Goal: Task Accomplishment & Management: Use online tool/utility

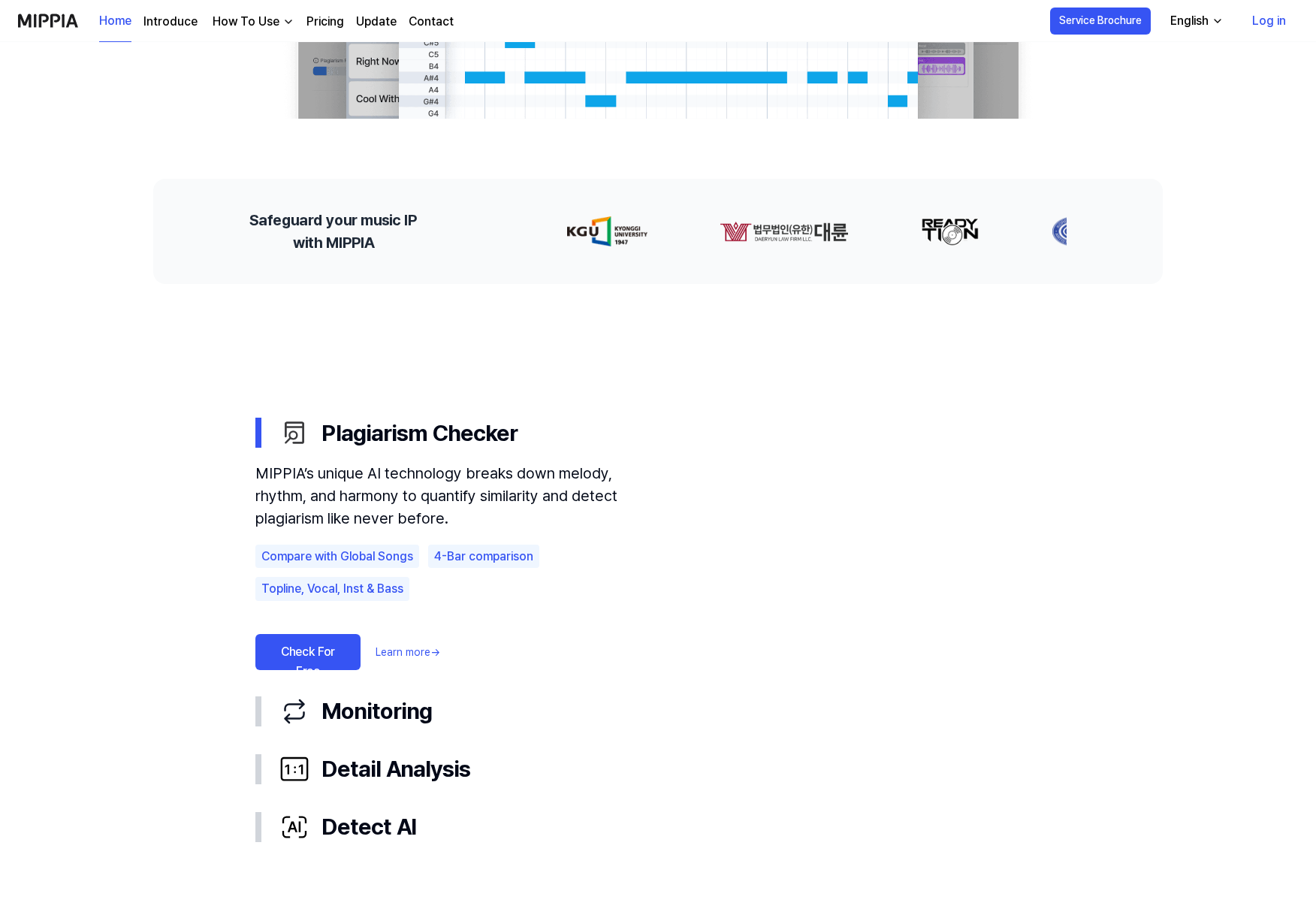
click at [287, 649] on link "Check For Free" at bounding box center [308, 652] width 105 height 36
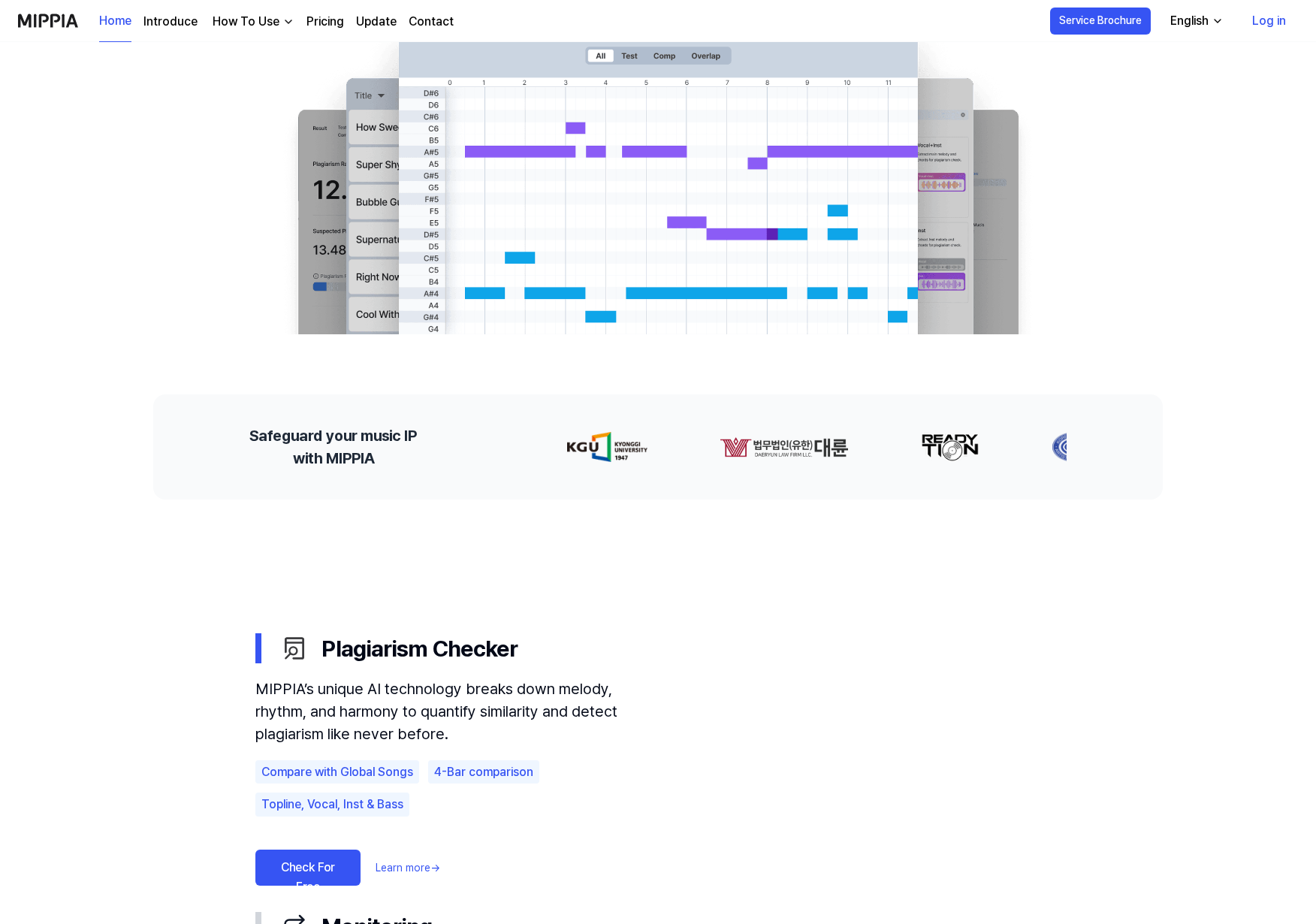
scroll to position [458, 0]
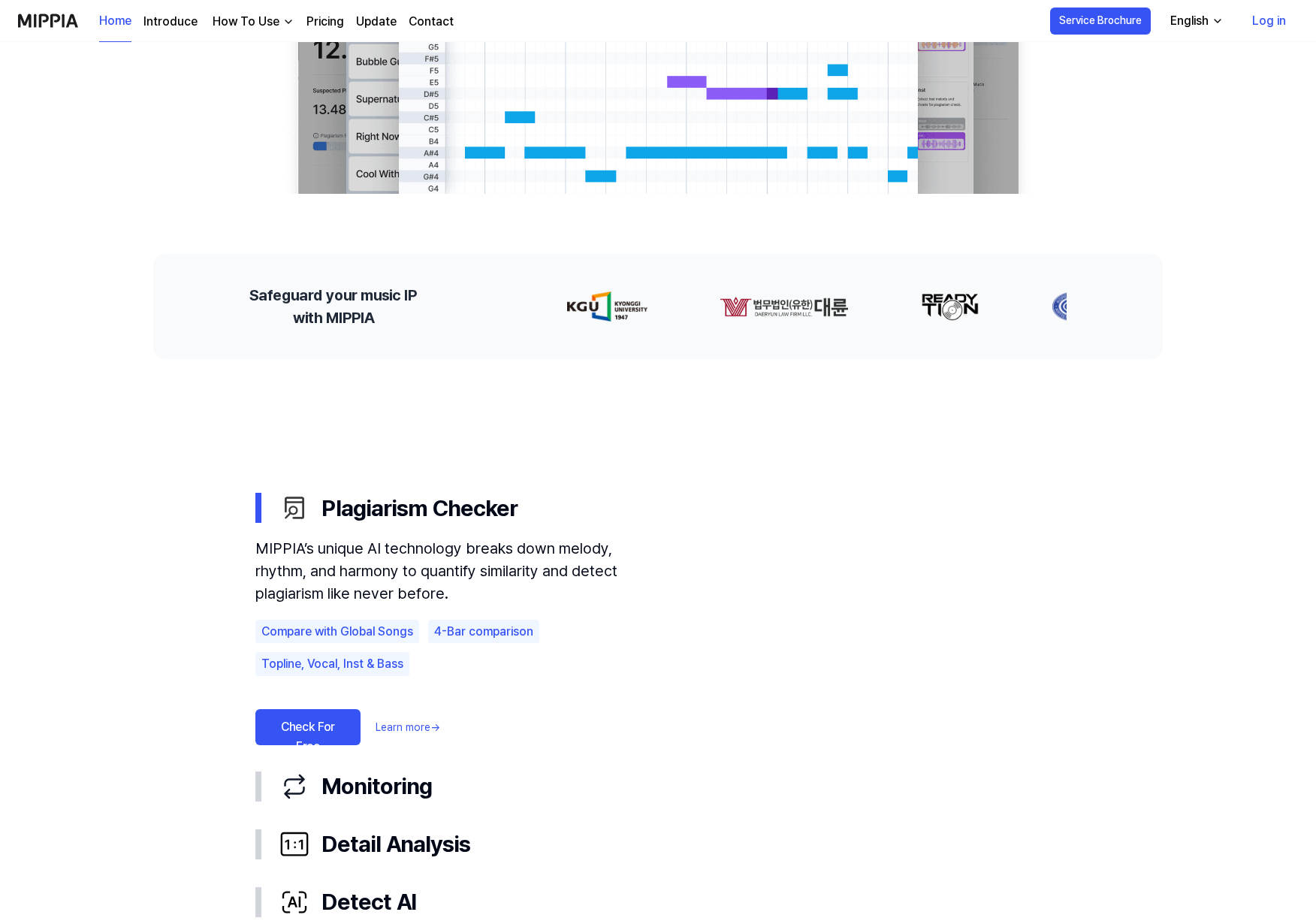
click at [334, 717] on link "Check For Free" at bounding box center [308, 727] width 105 height 36
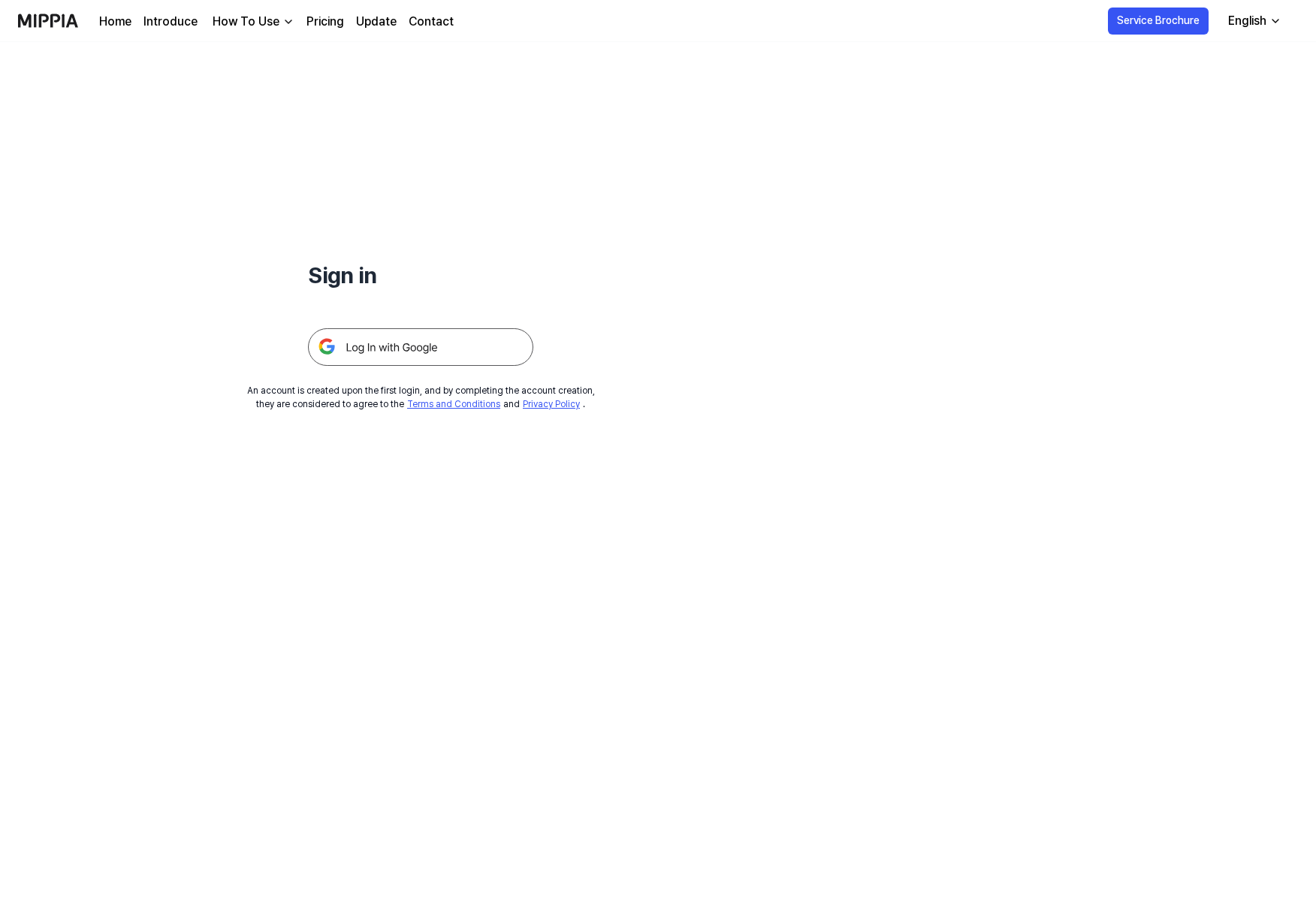
click at [407, 338] on img at bounding box center [420, 347] width 225 height 37
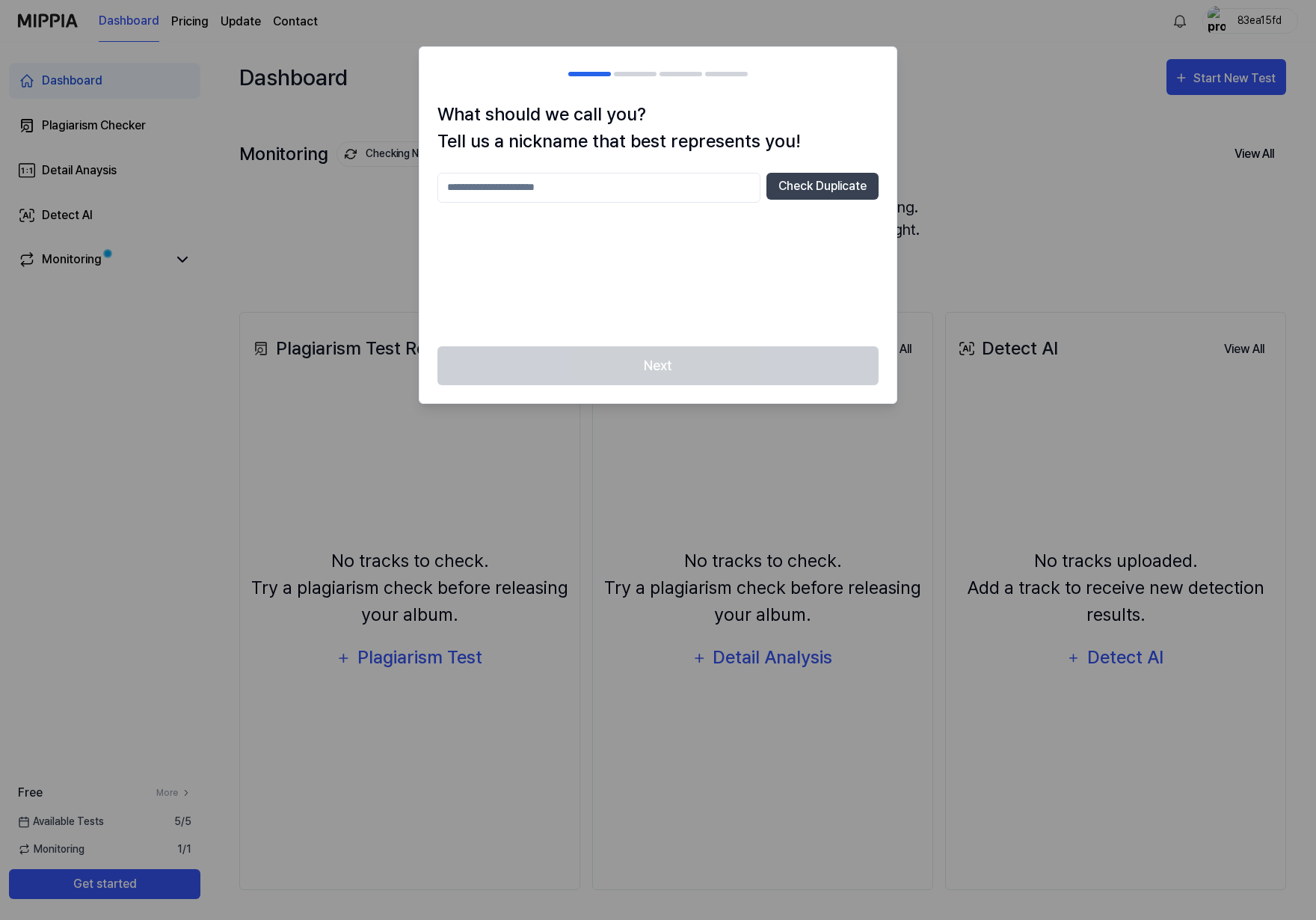
click at [658, 188] on input "text" at bounding box center [599, 188] width 323 height 30
type input "***"
click at [832, 190] on button "Check Duplicate" at bounding box center [822, 186] width 113 height 27
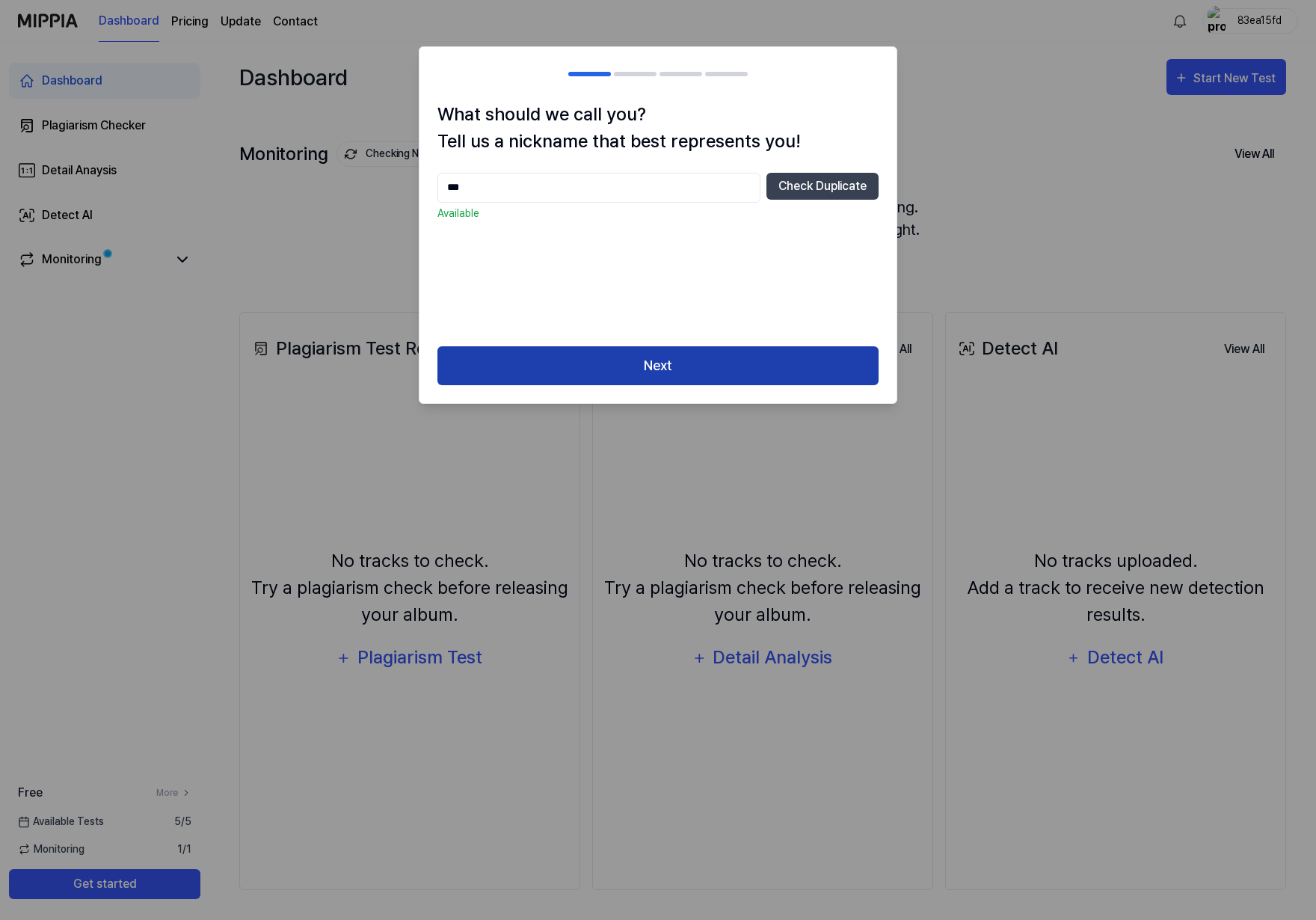
click at [574, 376] on button "Next" at bounding box center [658, 366] width 441 height 40
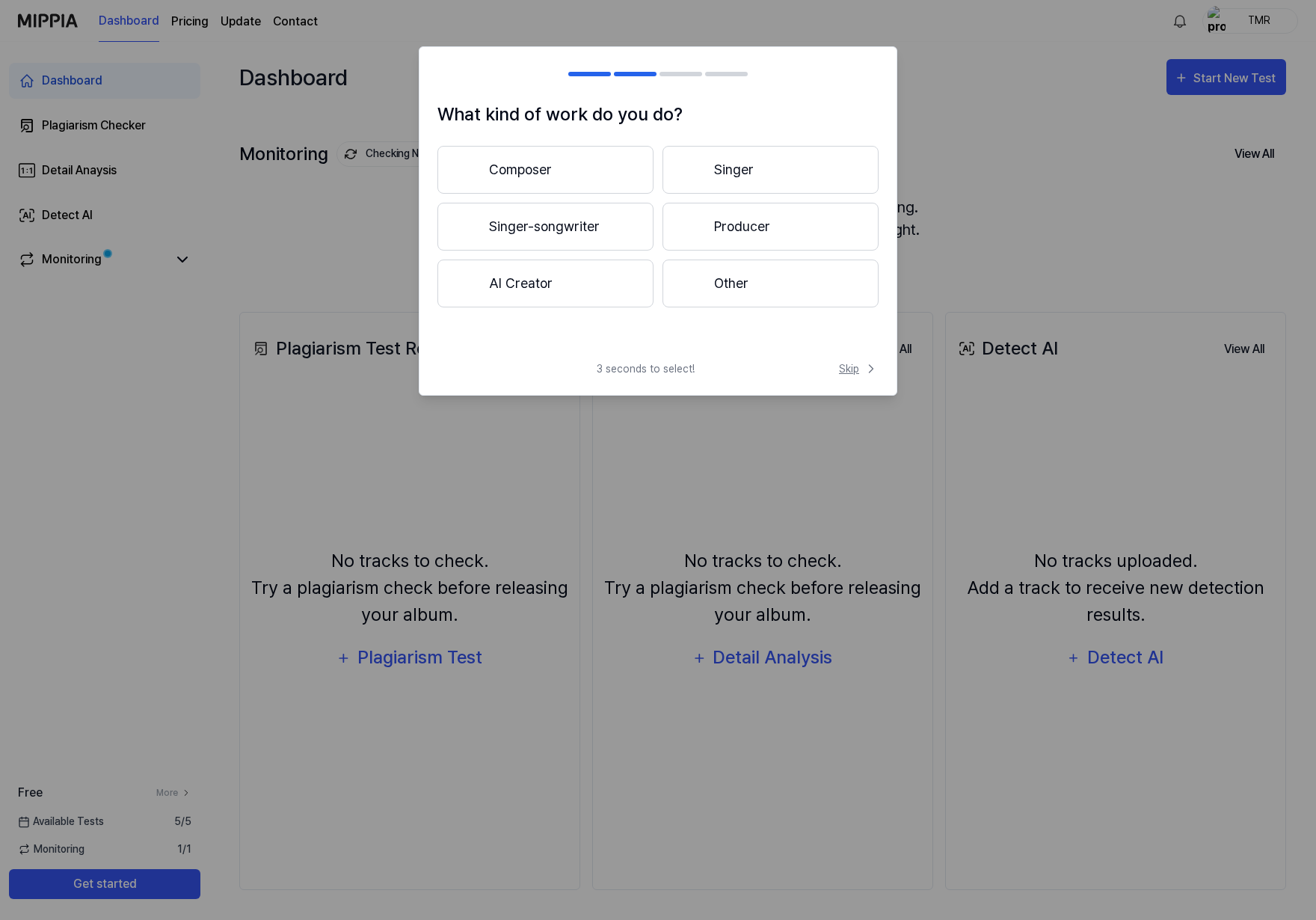
click at [860, 364] on span "Skip" at bounding box center [859, 369] width 40 height 16
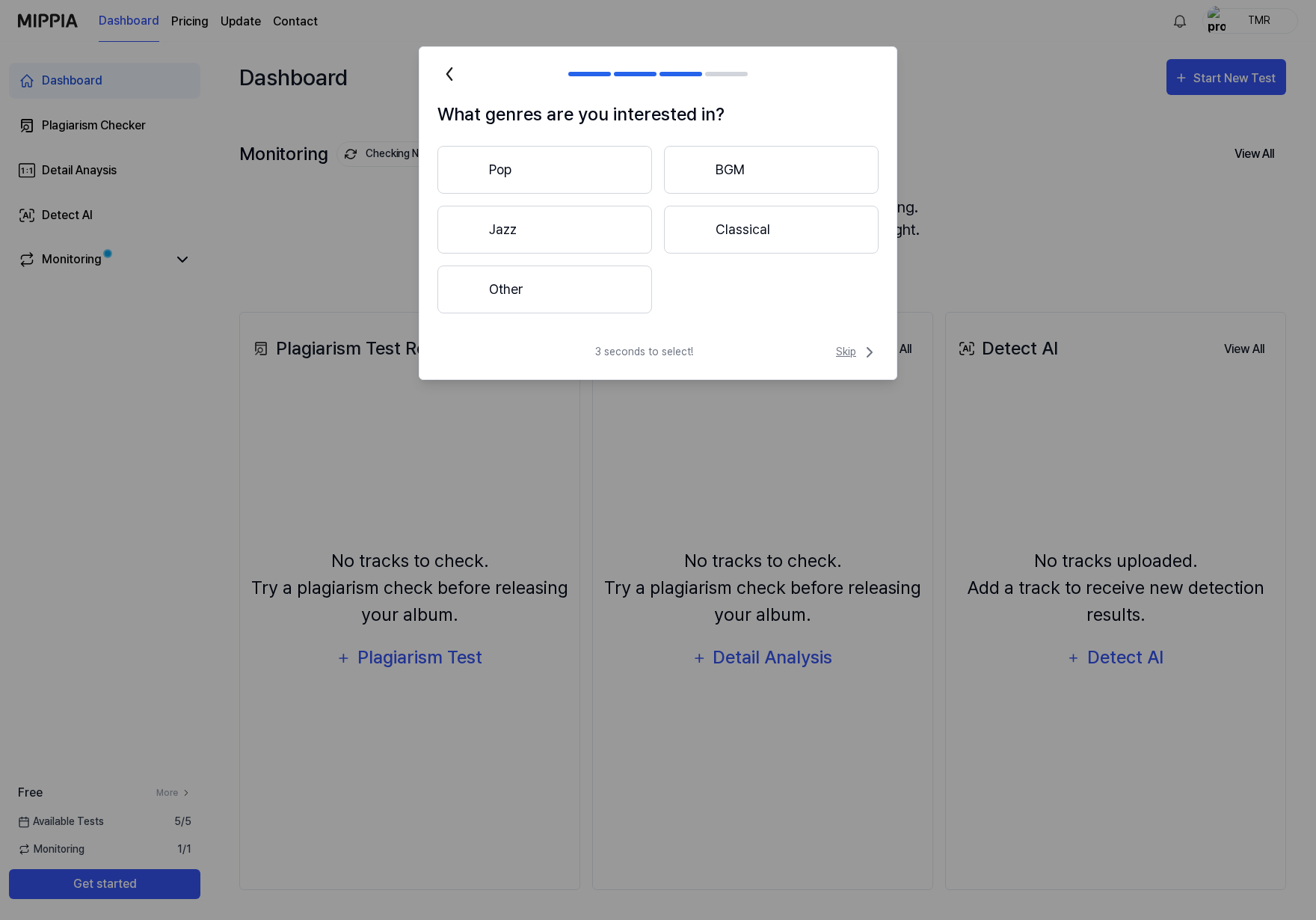
click at [848, 349] on span "Skip" at bounding box center [857, 352] width 43 height 18
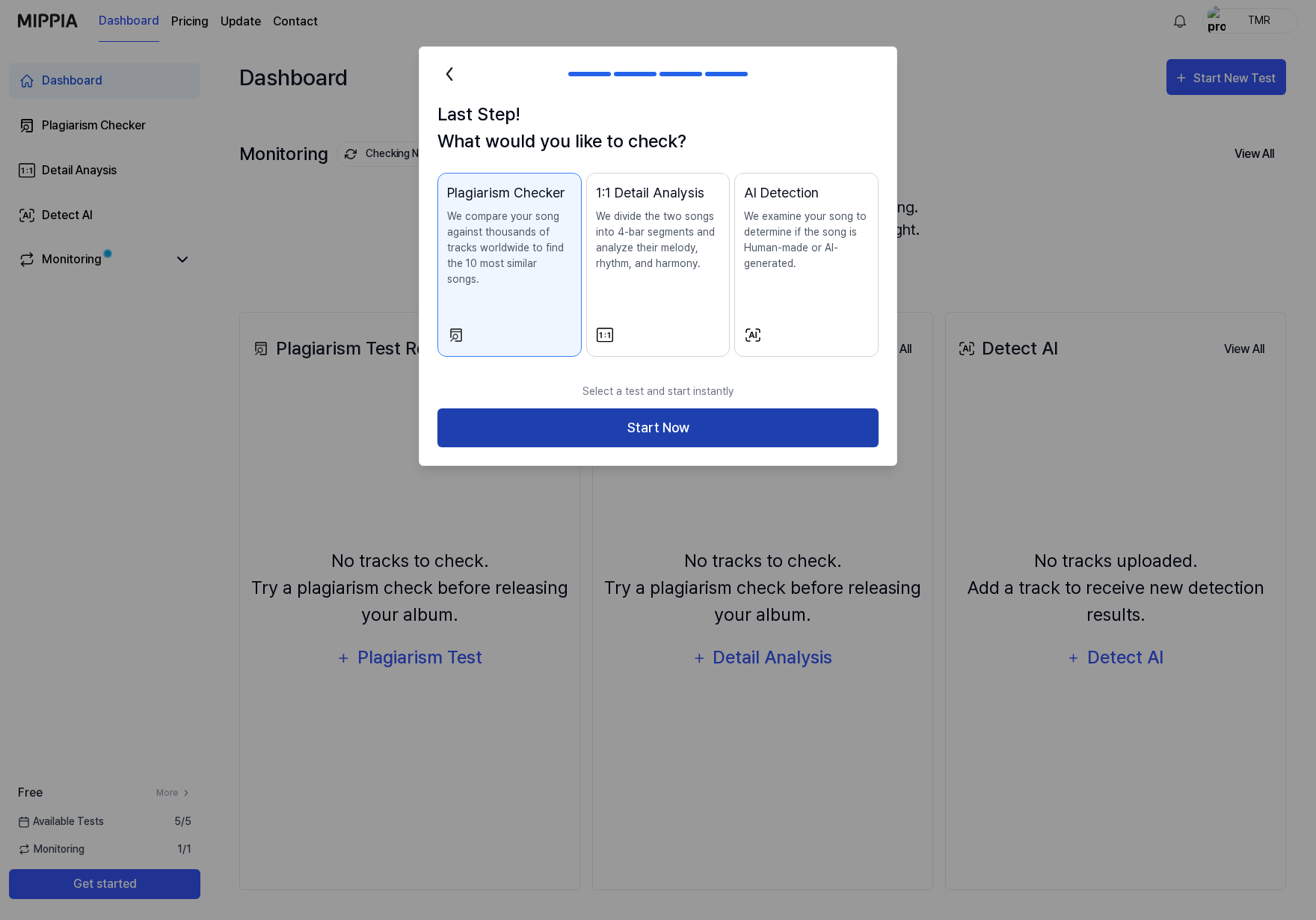
click at [665, 408] on button "Start Now" at bounding box center [658, 428] width 441 height 40
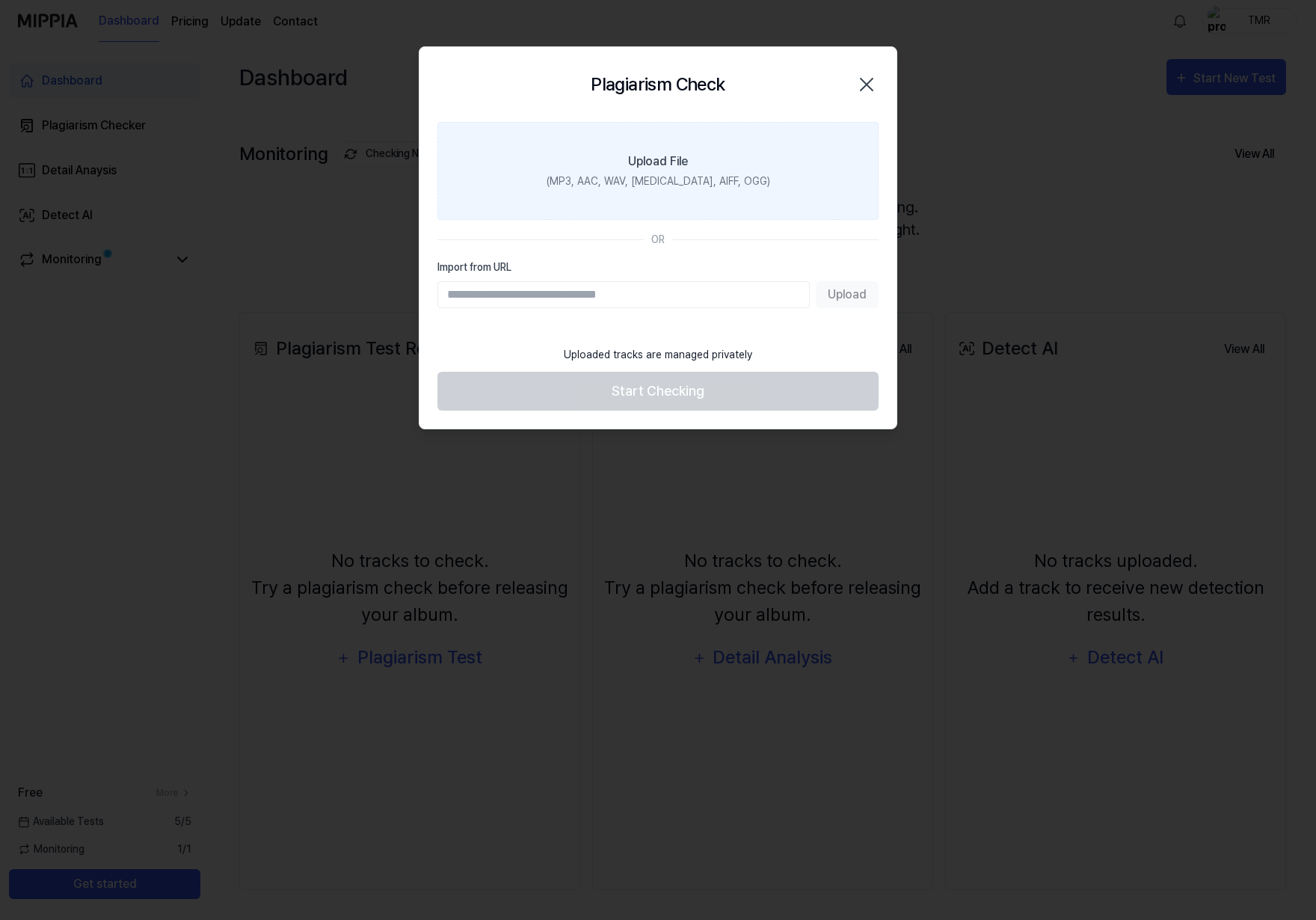
click at [660, 182] on div "(MP3, AAC, WAV, FLAC, AIFF, OGG)" at bounding box center [658, 181] width 224 height 16
click at [0, 0] on input "Upload File (MP3, AAC, WAV, FLAC, AIFF, OGG)" at bounding box center [0, 0] width 0 height 0
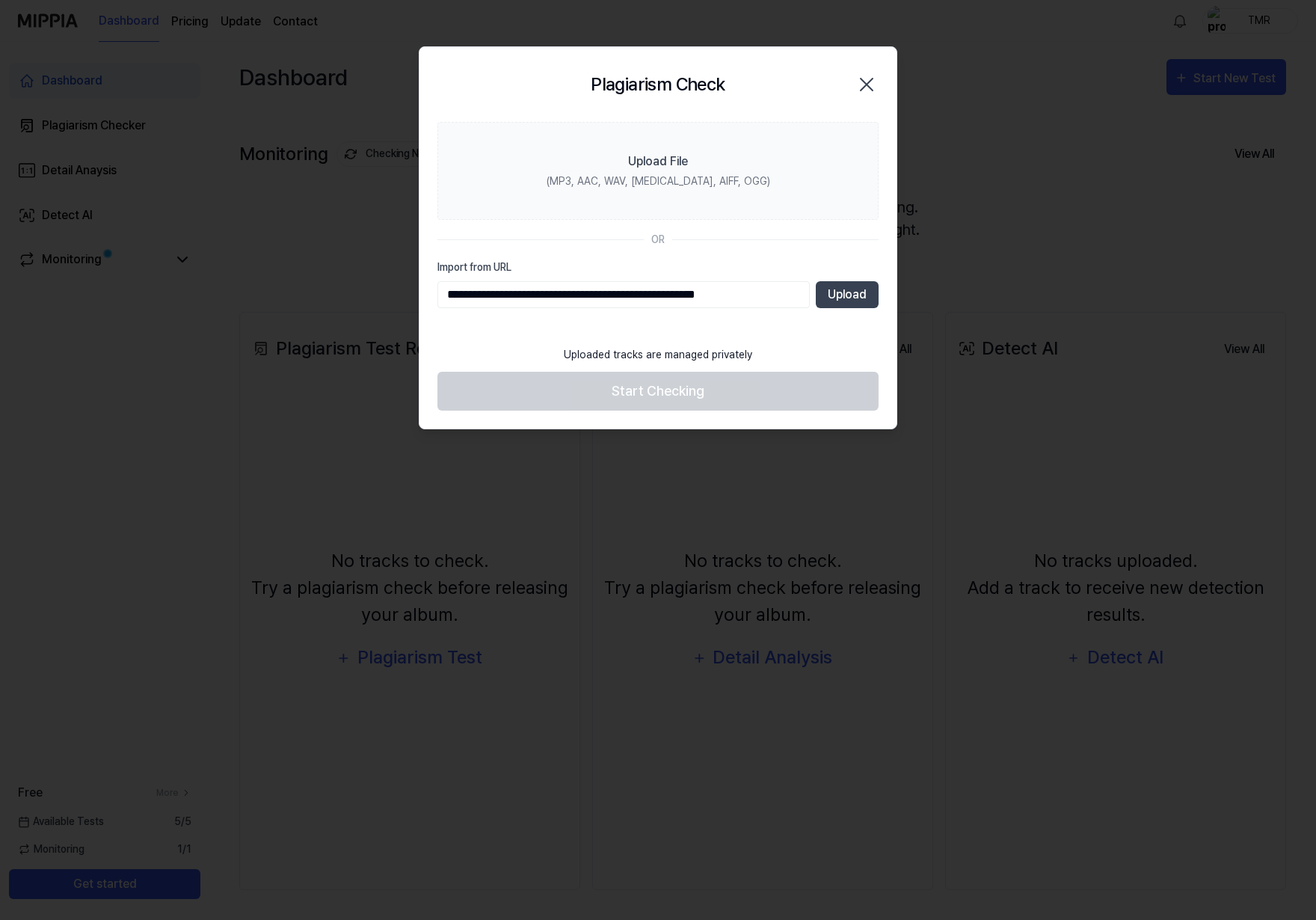
drag, startPoint x: 273, startPoint y: 914, endPoint x: 571, endPoint y: 297, distance: 685.2
click at [571, 297] on input "**********" at bounding box center [624, 294] width 373 height 27
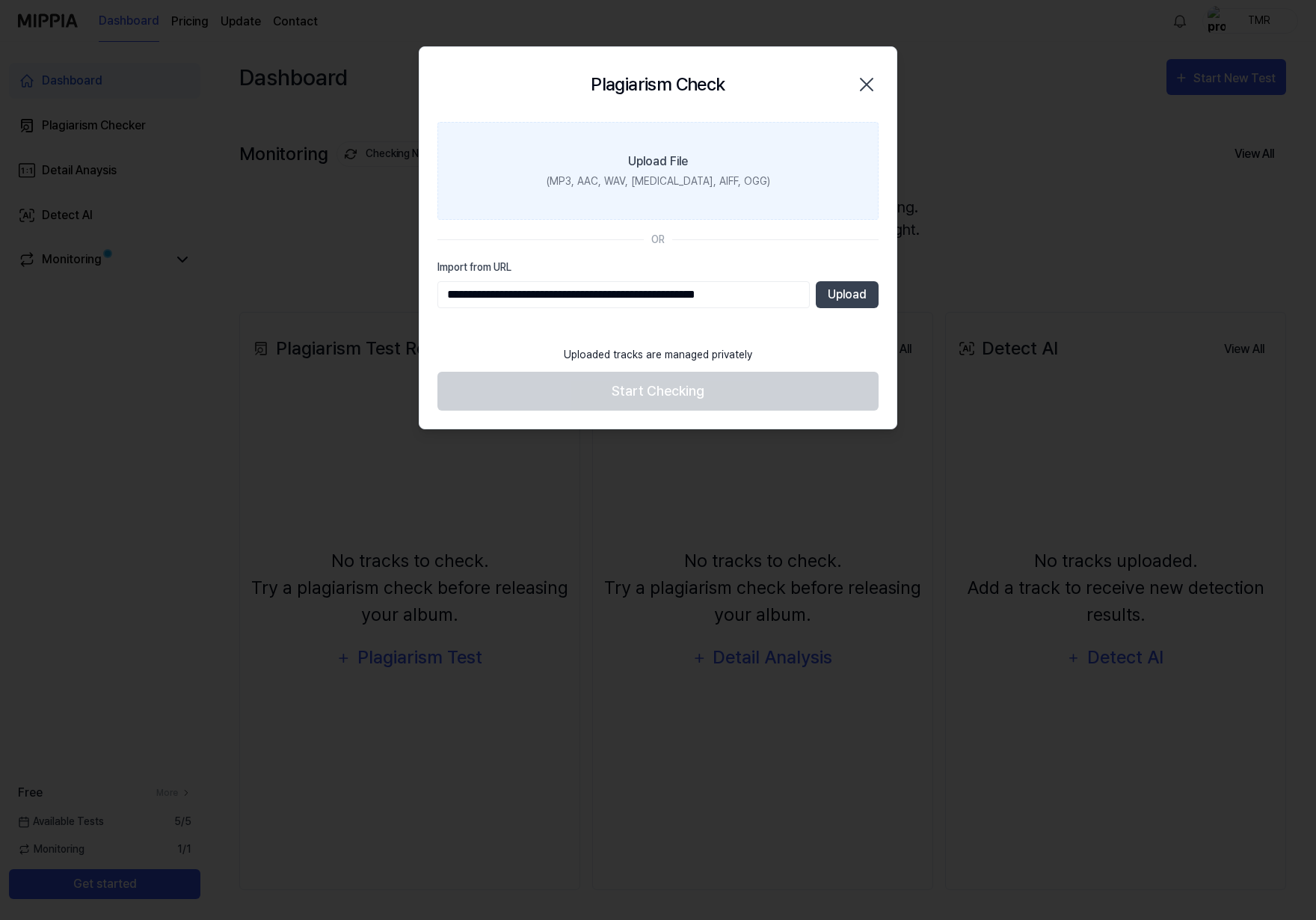
type input "**********"
click at [722, 177] on div "(MP3, AAC, WAV, FLAC, AIFF, OGG)" at bounding box center [658, 181] width 224 height 16
click at [0, 0] on input "Upload File (MP3, AAC, WAV, FLAC, AIFF, OGG)" at bounding box center [0, 0] width 0 height 0
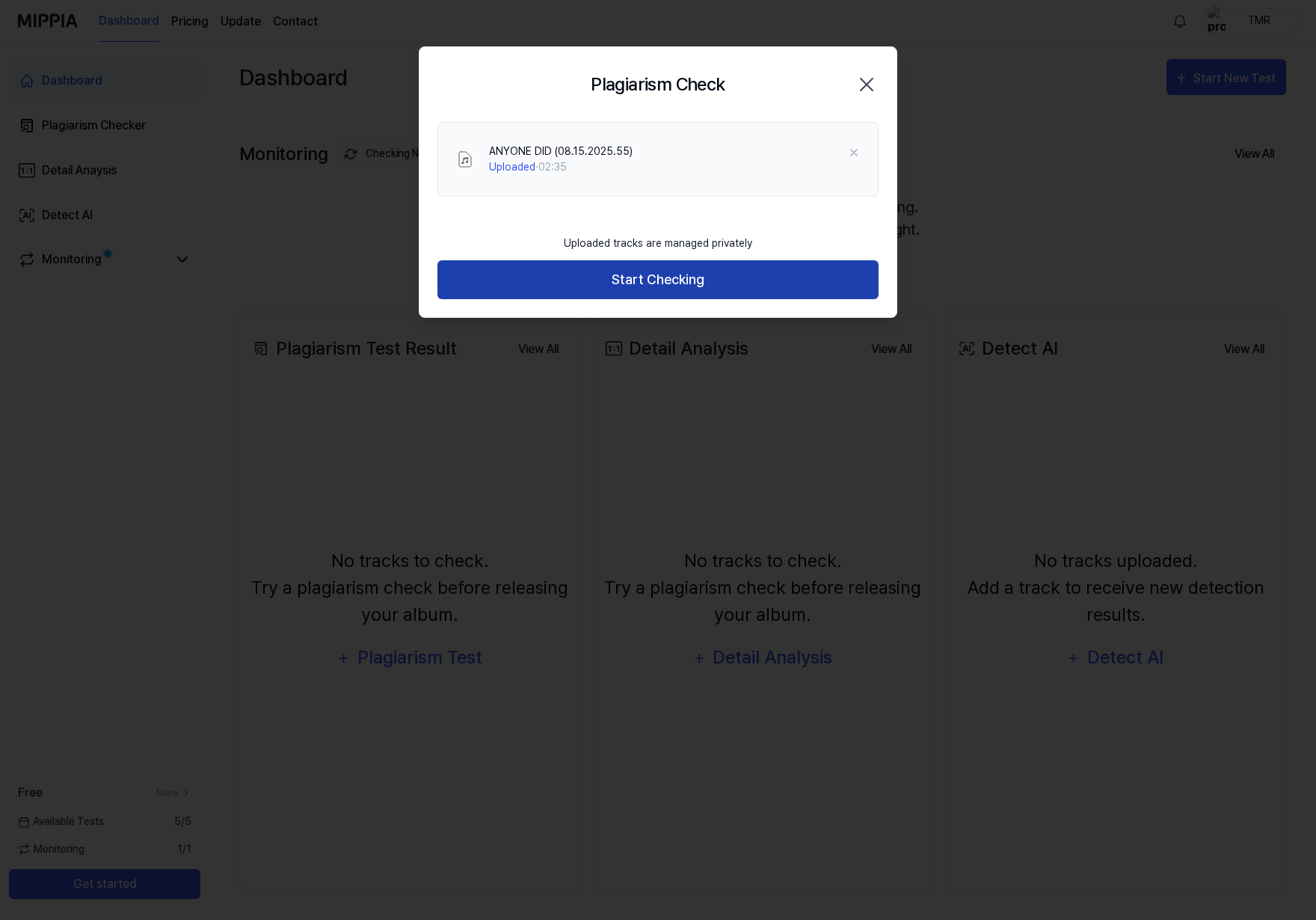
click at [663, 284] on button "Start Checking" at bounding box center [658, 279] width 441 height 40
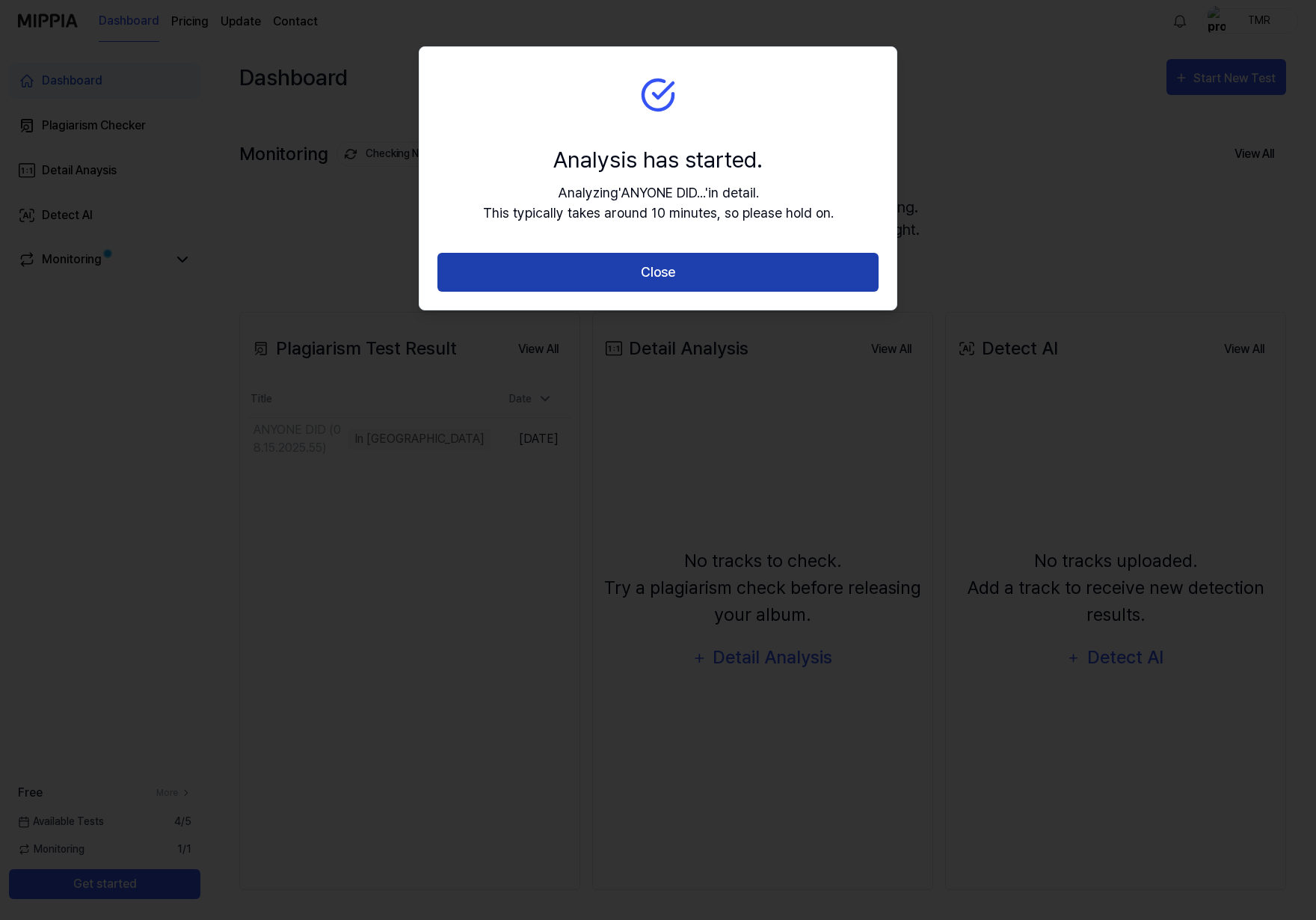
click at [689, 269] on button "Close" at bounding box center [658, 273] width 441 height 40
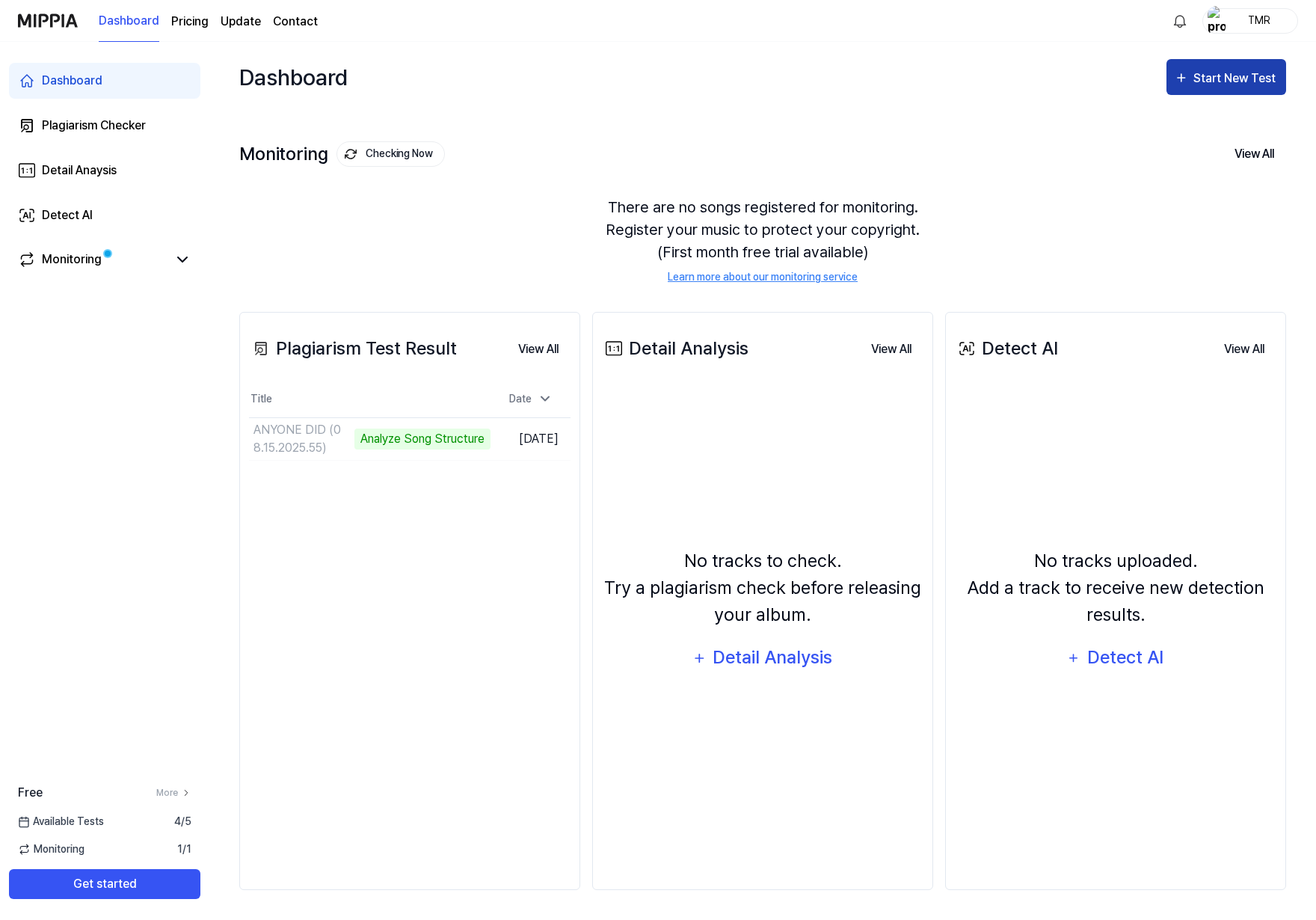
click at [1208, 78] on div "Start New Test" at bounding box center [1236, 78] width 85 height 19
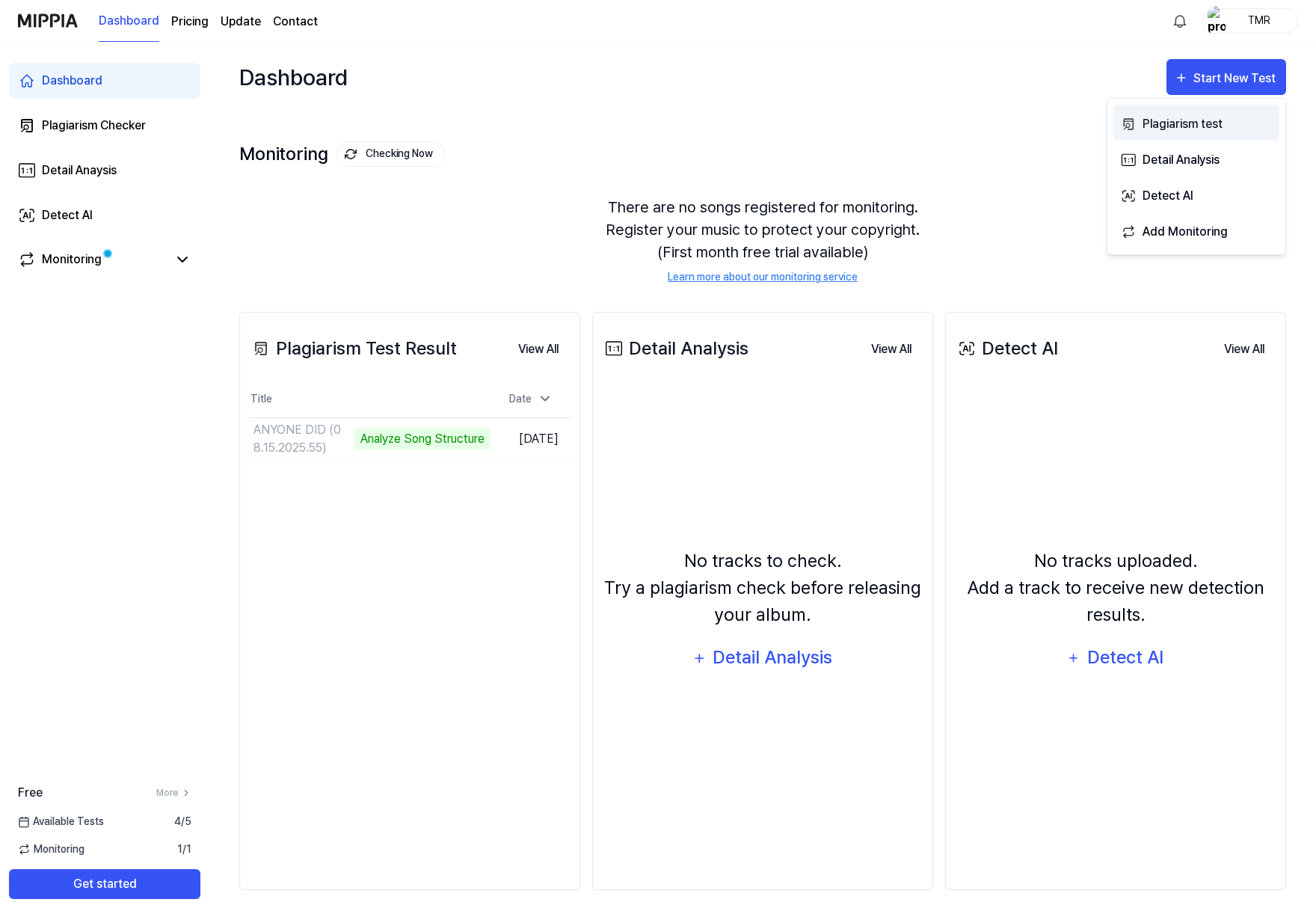
click at [1170, 119] on div "Plagiarism test" at bounding box center [1208, 123] width 130 height 19
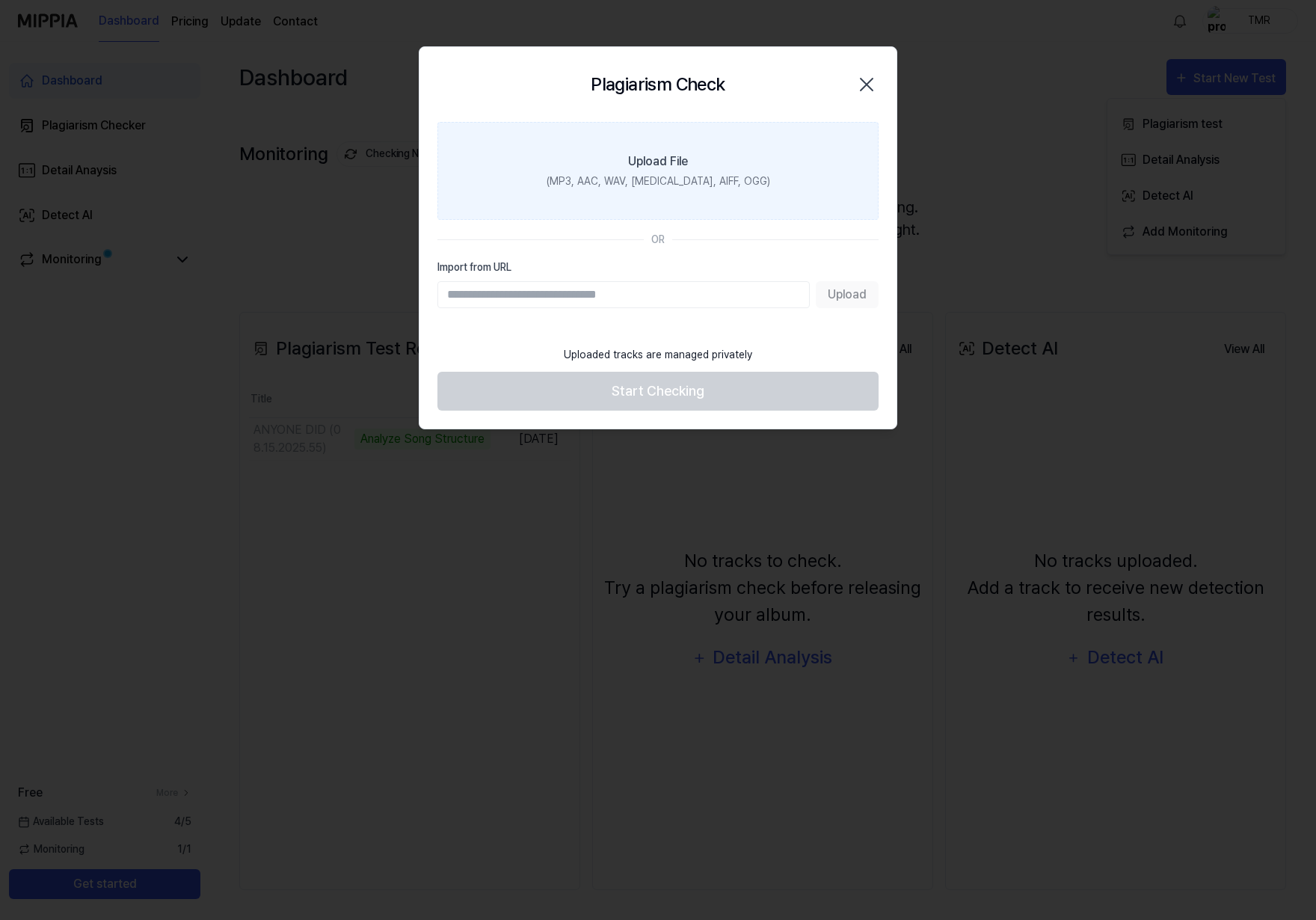
click at [680, 194] on label "Upload File (MP3, AAC, WAV, FLAC, AIFF, OGG)" at bounding box center [658, 171] width 441 height 98
click at [0, 0] on input "Upload File (MP3, AAC, WAV, FLAC, AIFF, OGG)" at bounding box center [0, 0] width 0 height 0
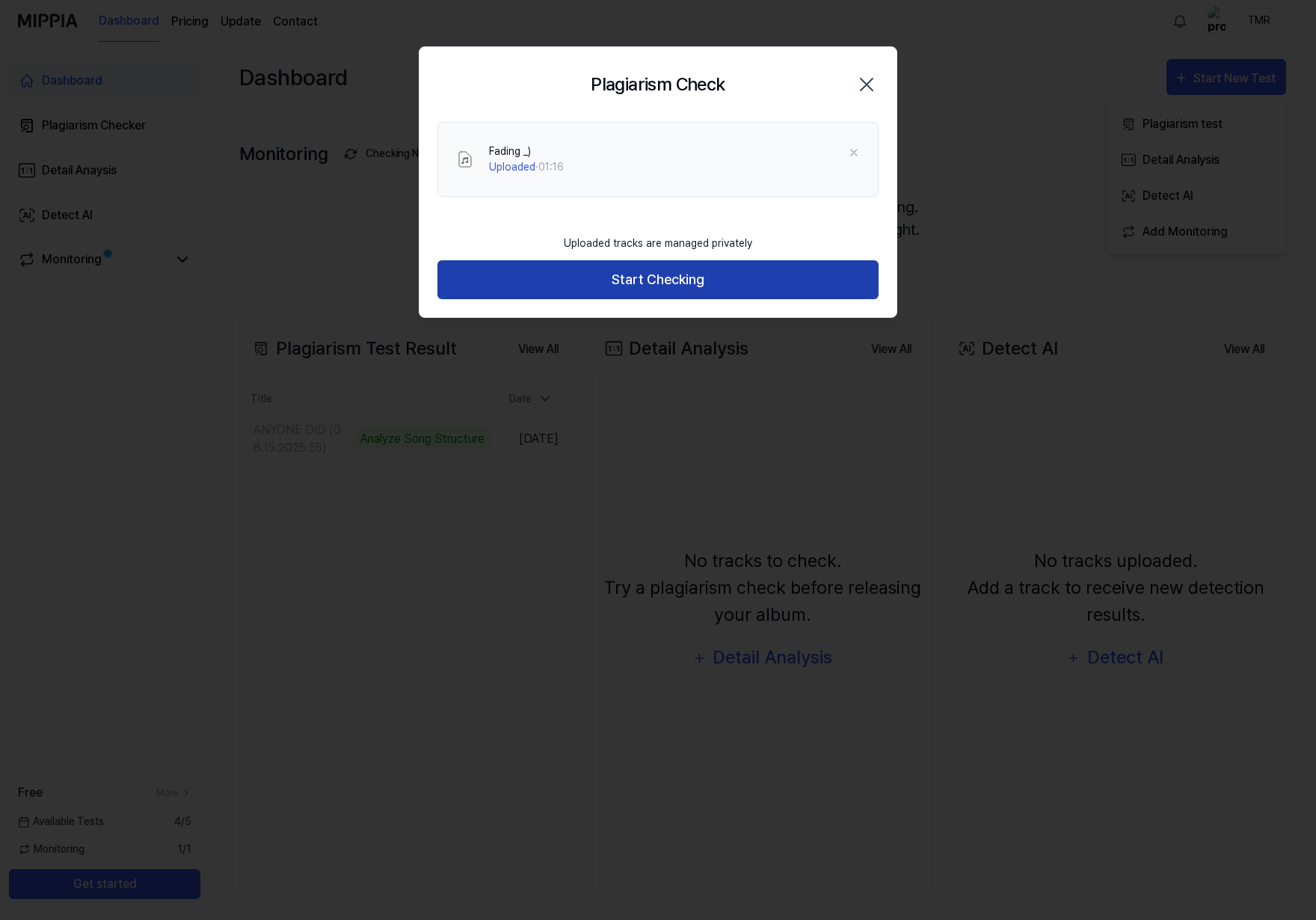
click at [691, 286] on button "Start Checking" at bounding box center [658, 279] width 441 height 40
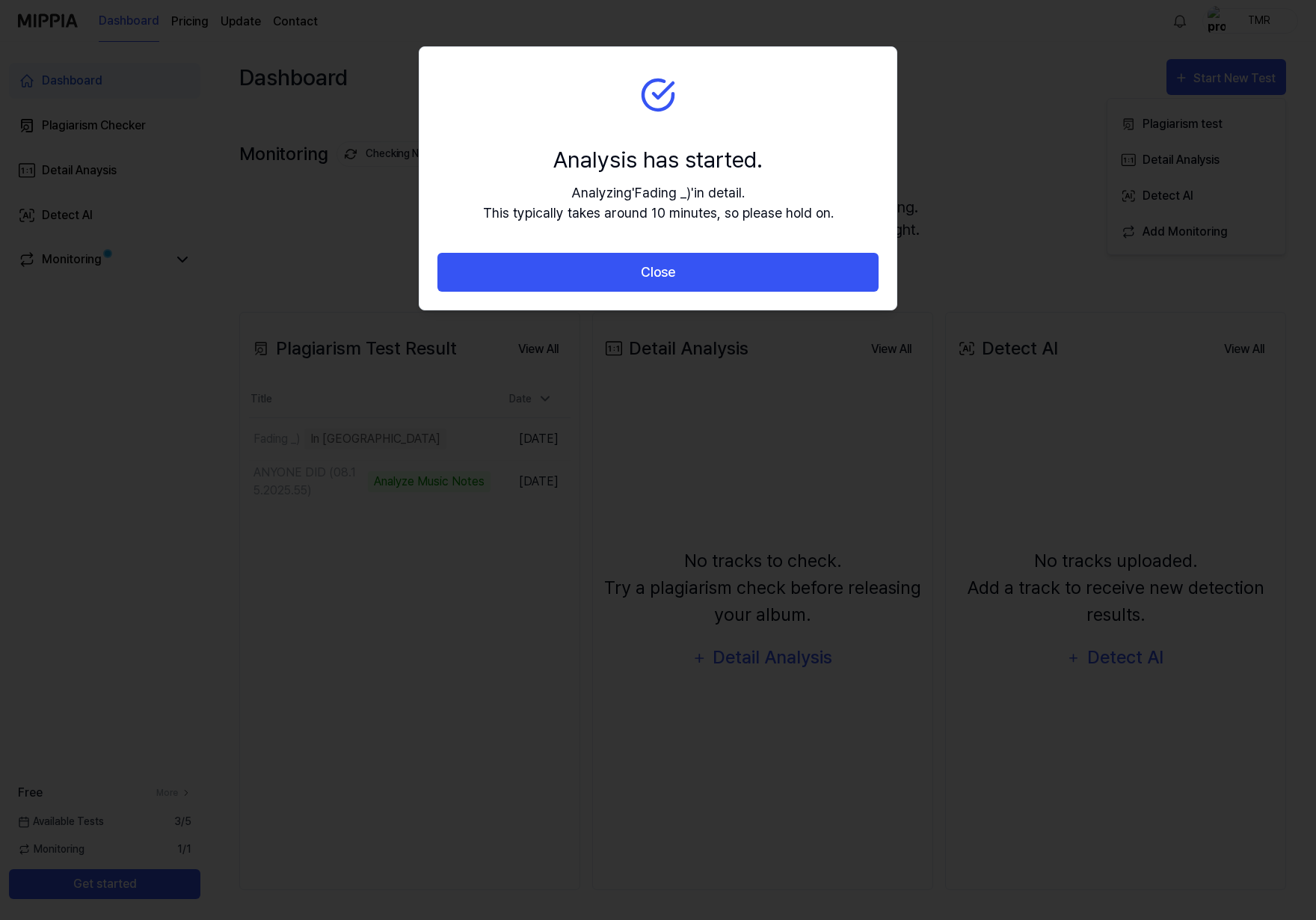
click at [691, 286] on button "Close" at bounding box center [658, 273] width 441 height 40
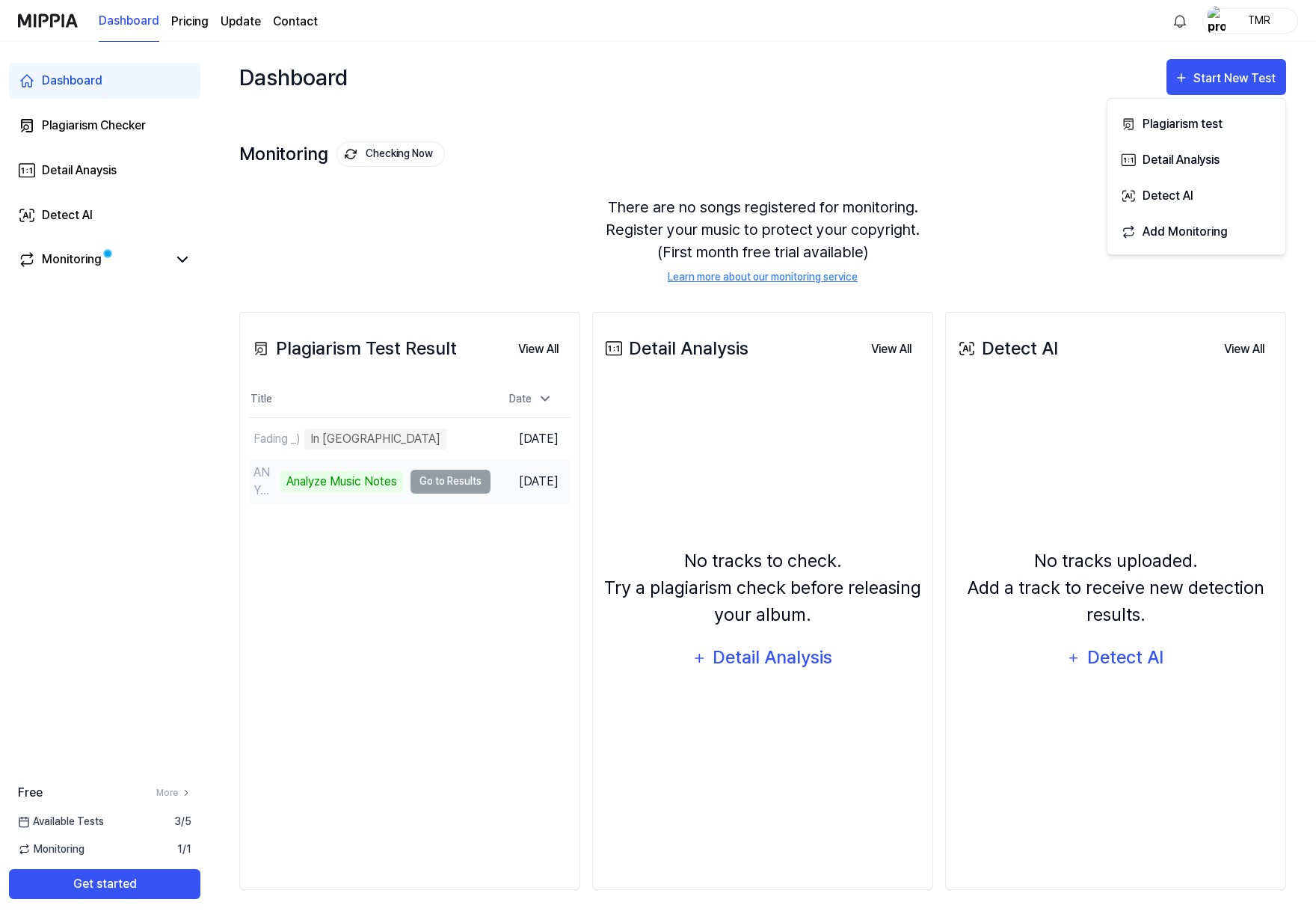
click at [425, 488] on td "ANYONE DID (08.15.2025.55) Analyze Music Notes Go to Results" at bounding box center [370, 481] width 241 height 42
click at [325, 483] on div "Analyze Music Notes" at bounding box center [342, 481] width 123 height 21
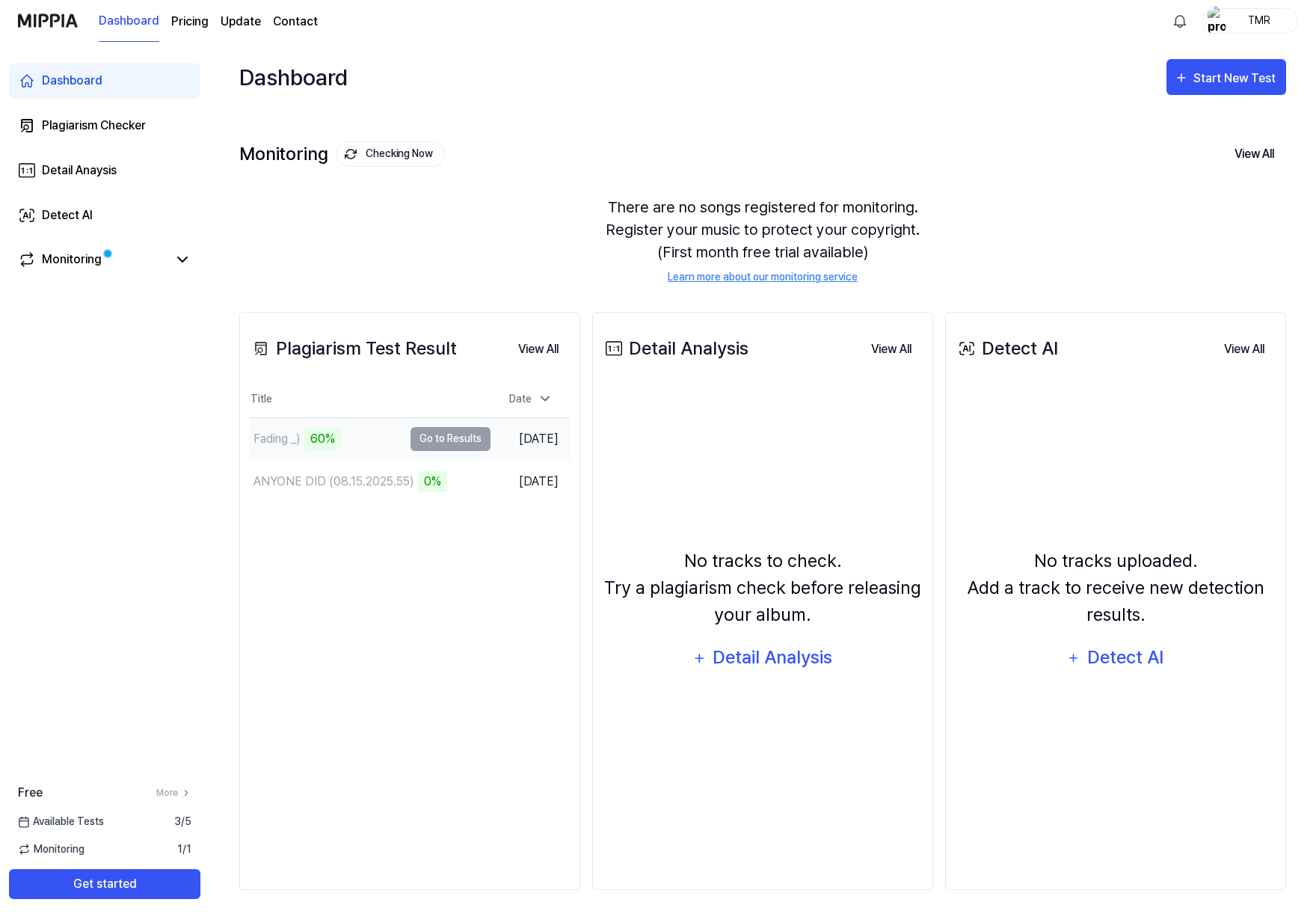
click at [364, 436] on div "Fading _) 60%" at bounding box center [326, 439] width 154 height 42
click at [458, 439] on button "Go to Results" at bounding box center [450, 439] width 80 height 24
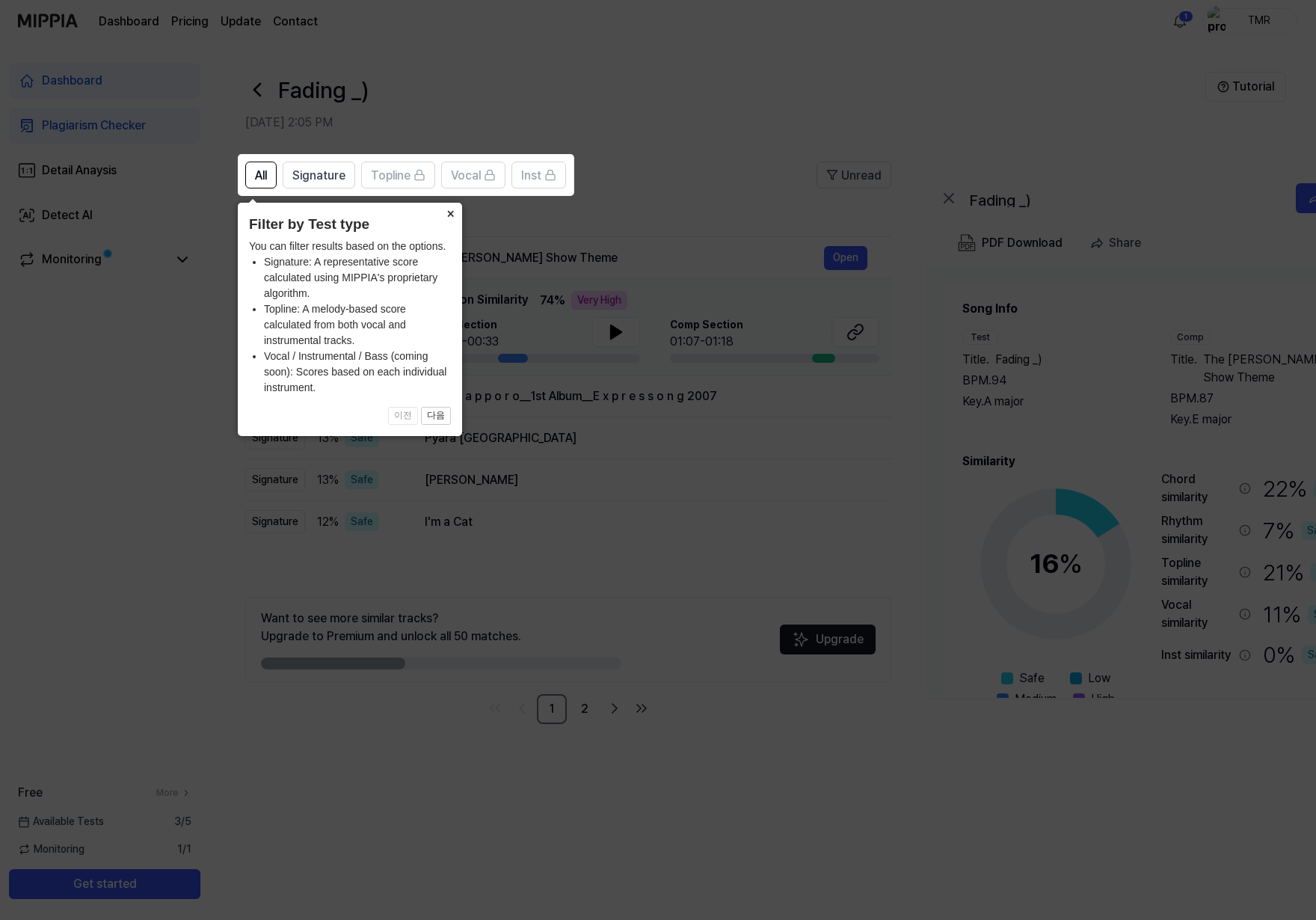
click at [453, 220] on button "×" at bounding box center [450, 213] width 24 height 21
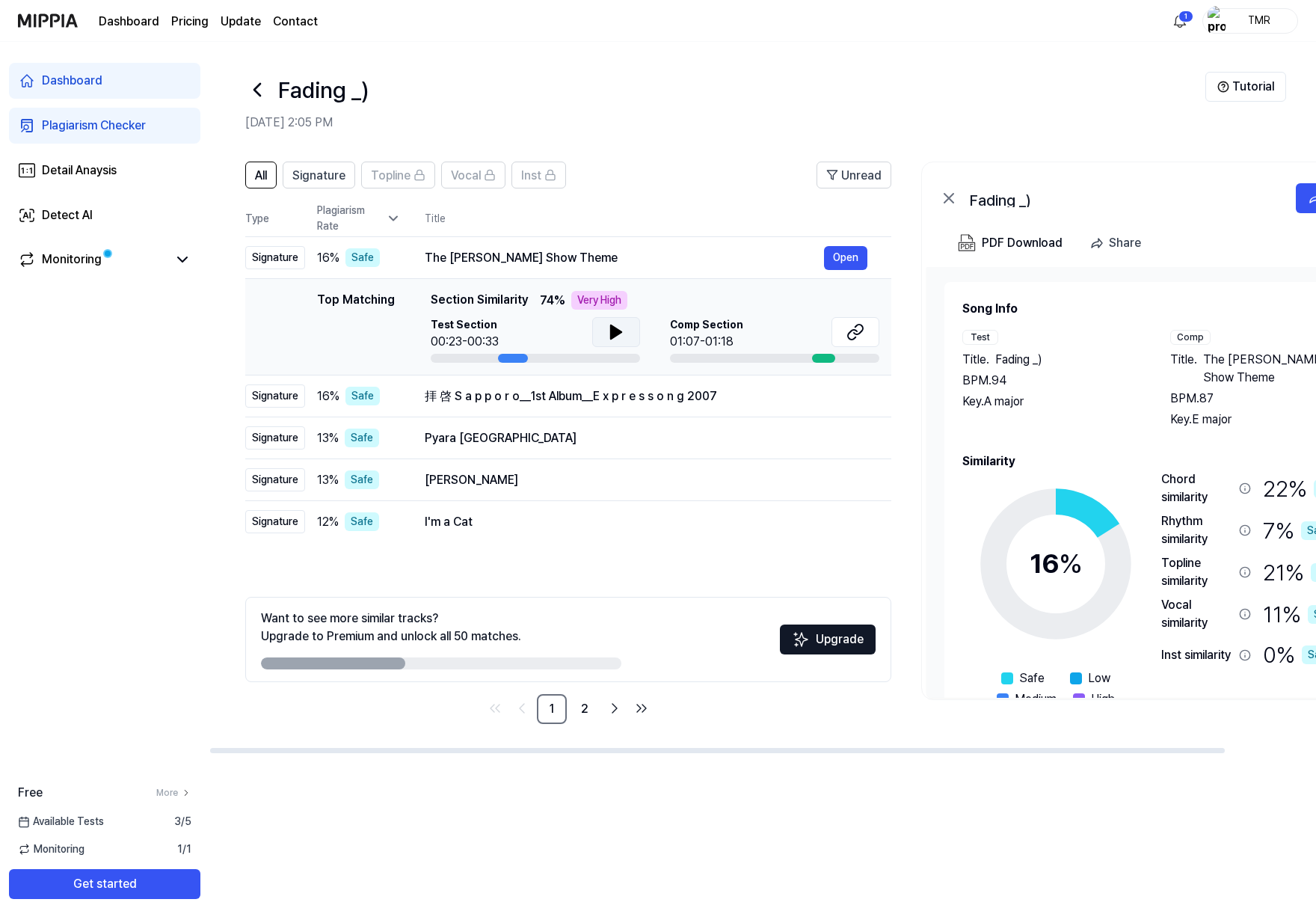
click at [616, 343] on button at bounding box center [616, 332] width 48 height 30
click at [583, 713] on link "2" at bounding box center [585, 709] width 30 height 30
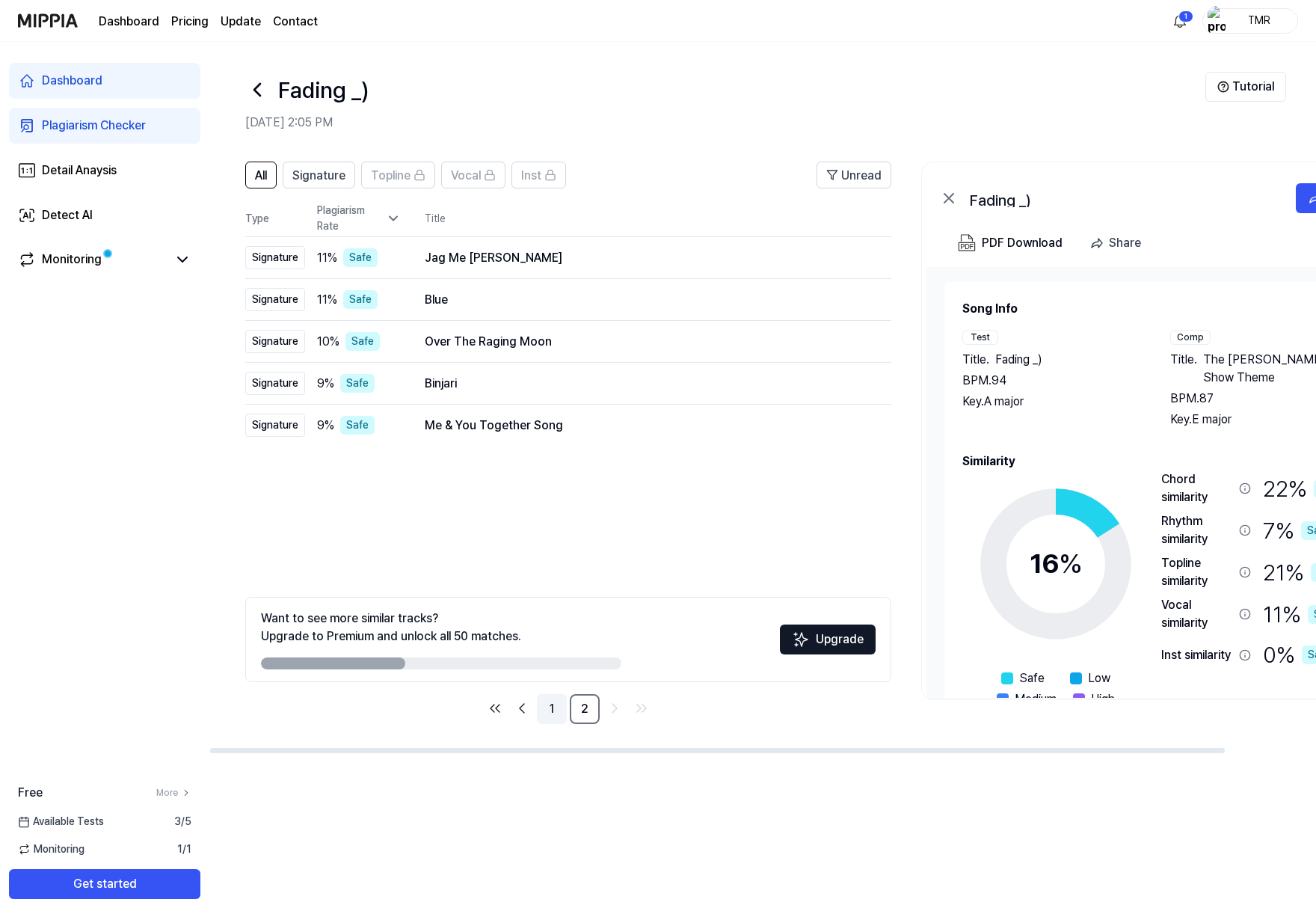
click at [547, 715] on link "1" at bounding box center [552, 709] width 30 height 30
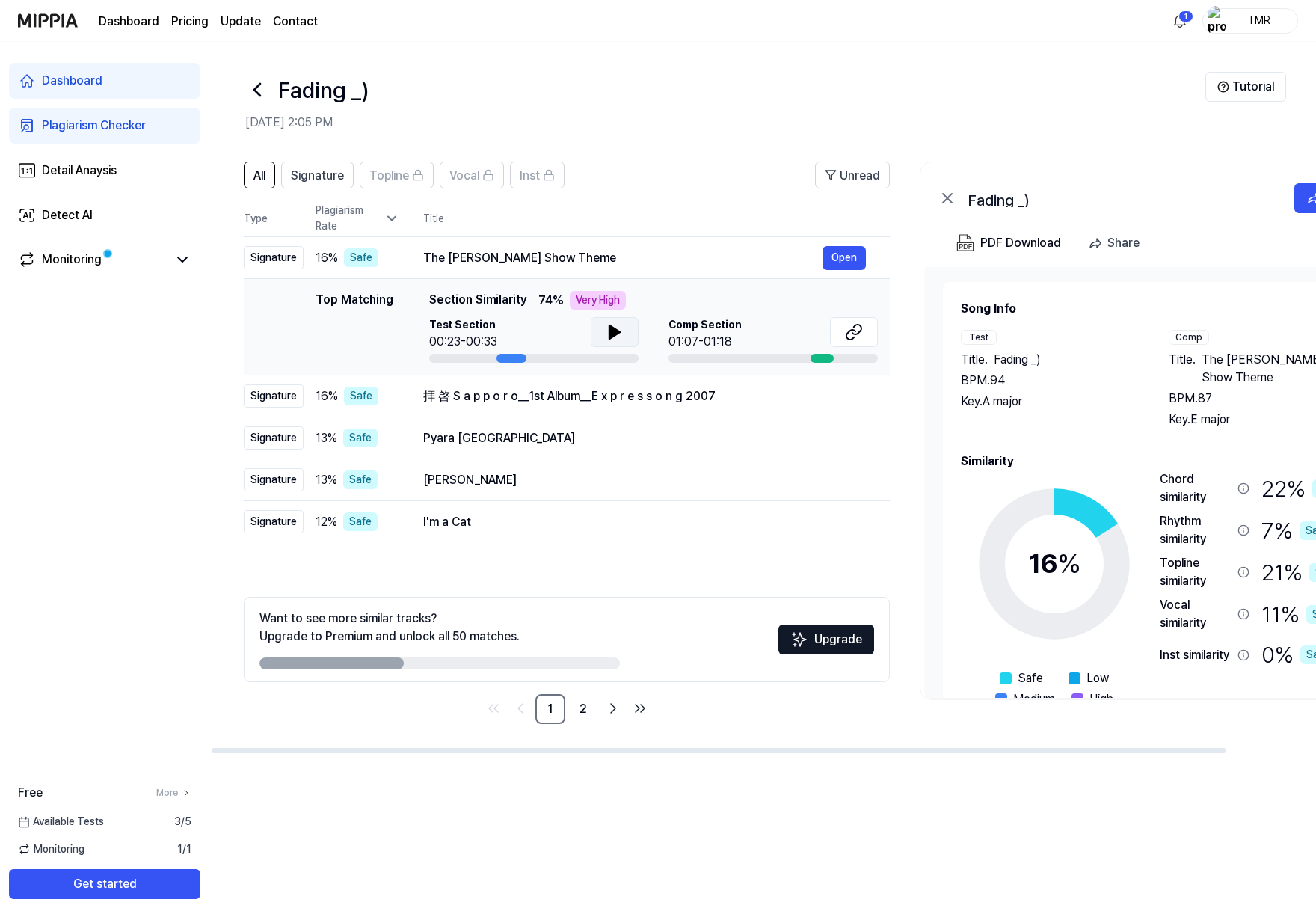
click at [616, 322] on button at bounding box center [615, 332] width 48 height 30
drag, startPoint x: 518, startPoint y: 356, endPoint x: 527, endPoint y: 353, distance: 9.5
click at [527, 353] on div "Test Section 00:23/00:33" at bounding box center [536, 339] width 210 height 46
drag, startPoint x: 499, startPoint y: 359, endPoint x: 520, endPoint y: 358, distance: 21.0
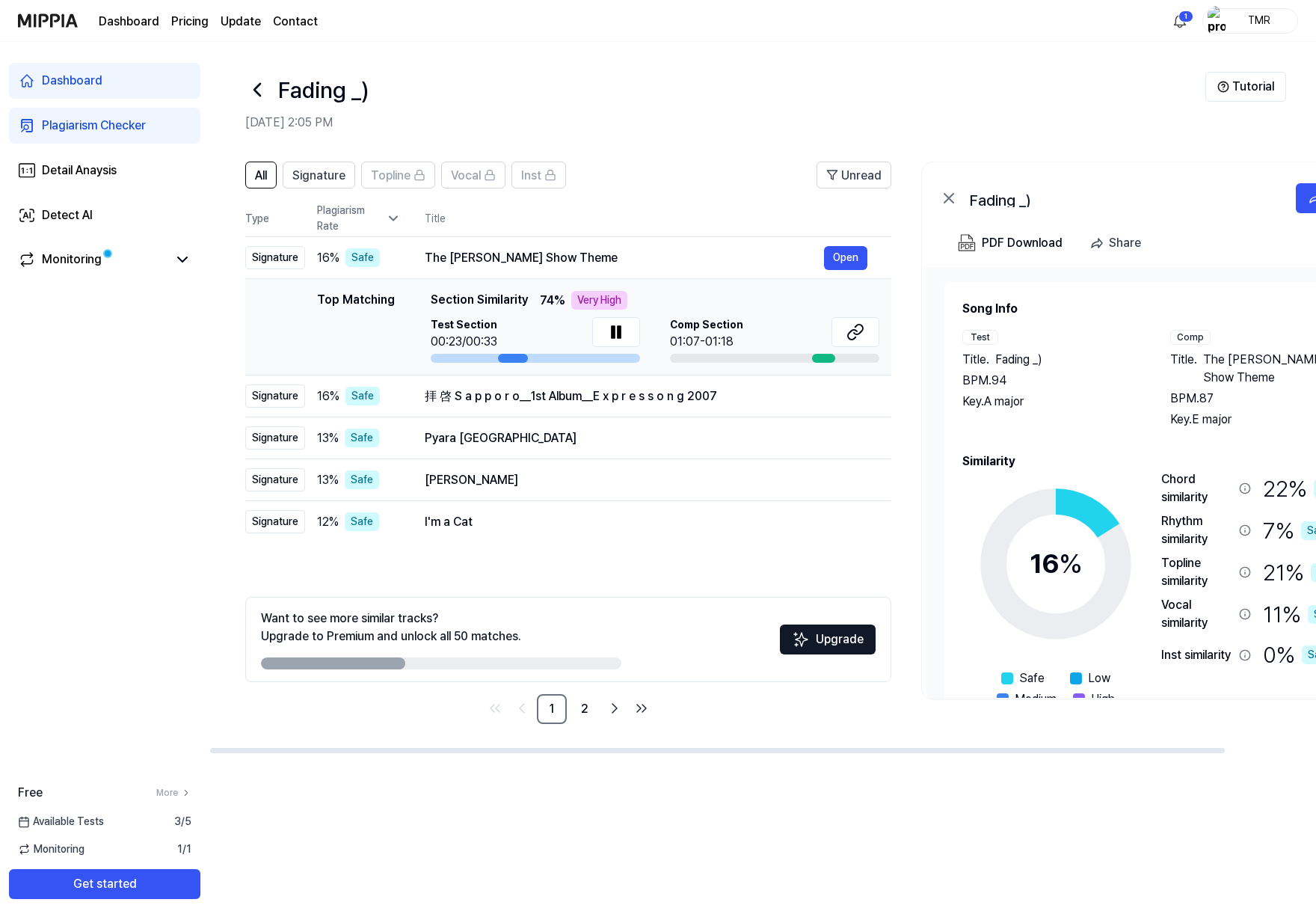
click at [520, 358] on div at bounding box center [513, 359] width 30 height 9
click at [854, 263] on button "Open" at bounding box center [846, 258] width 43 height 24
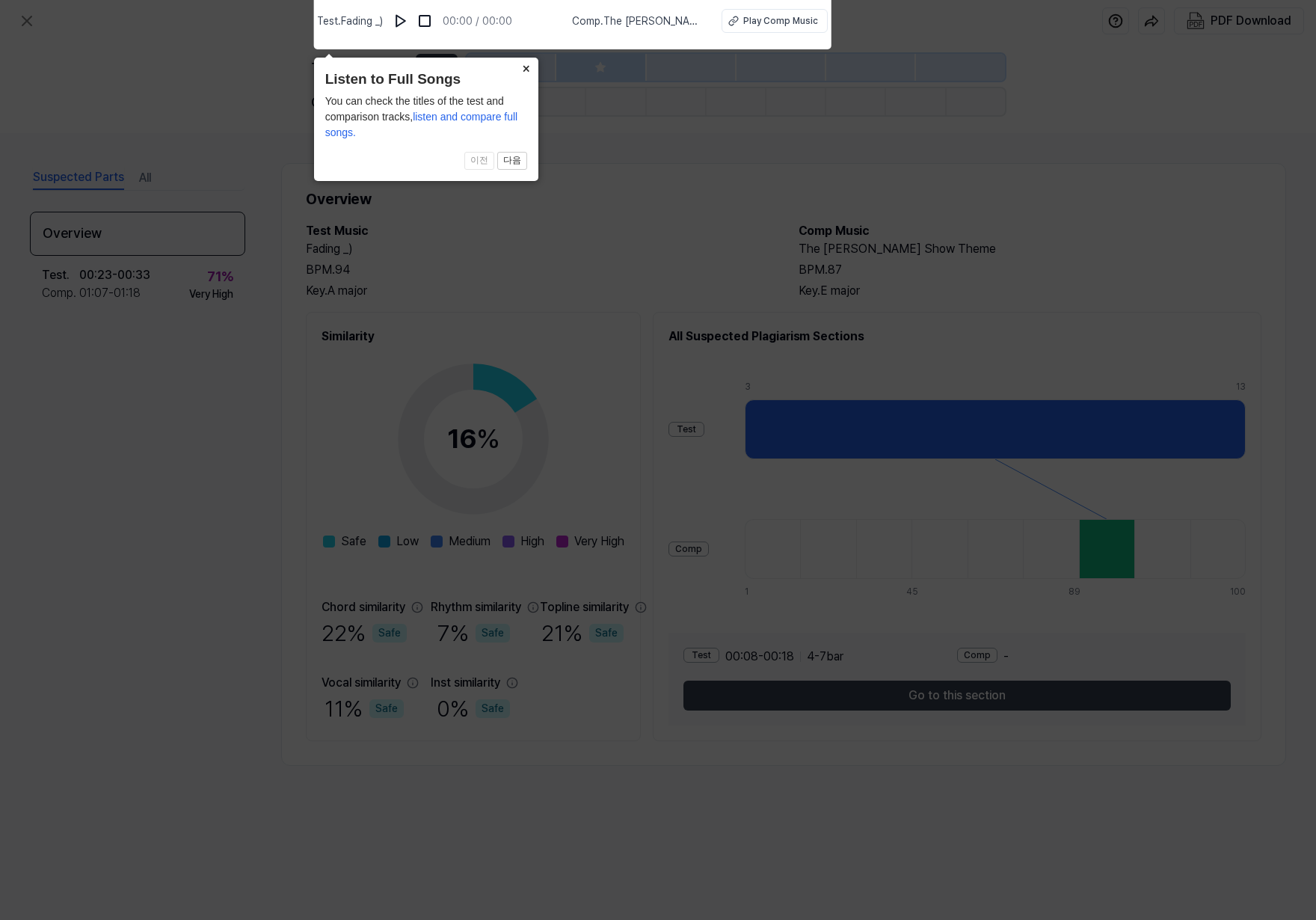
click at [527, 72] on button "×" at bounding box center [526, 68] width 24 height 21
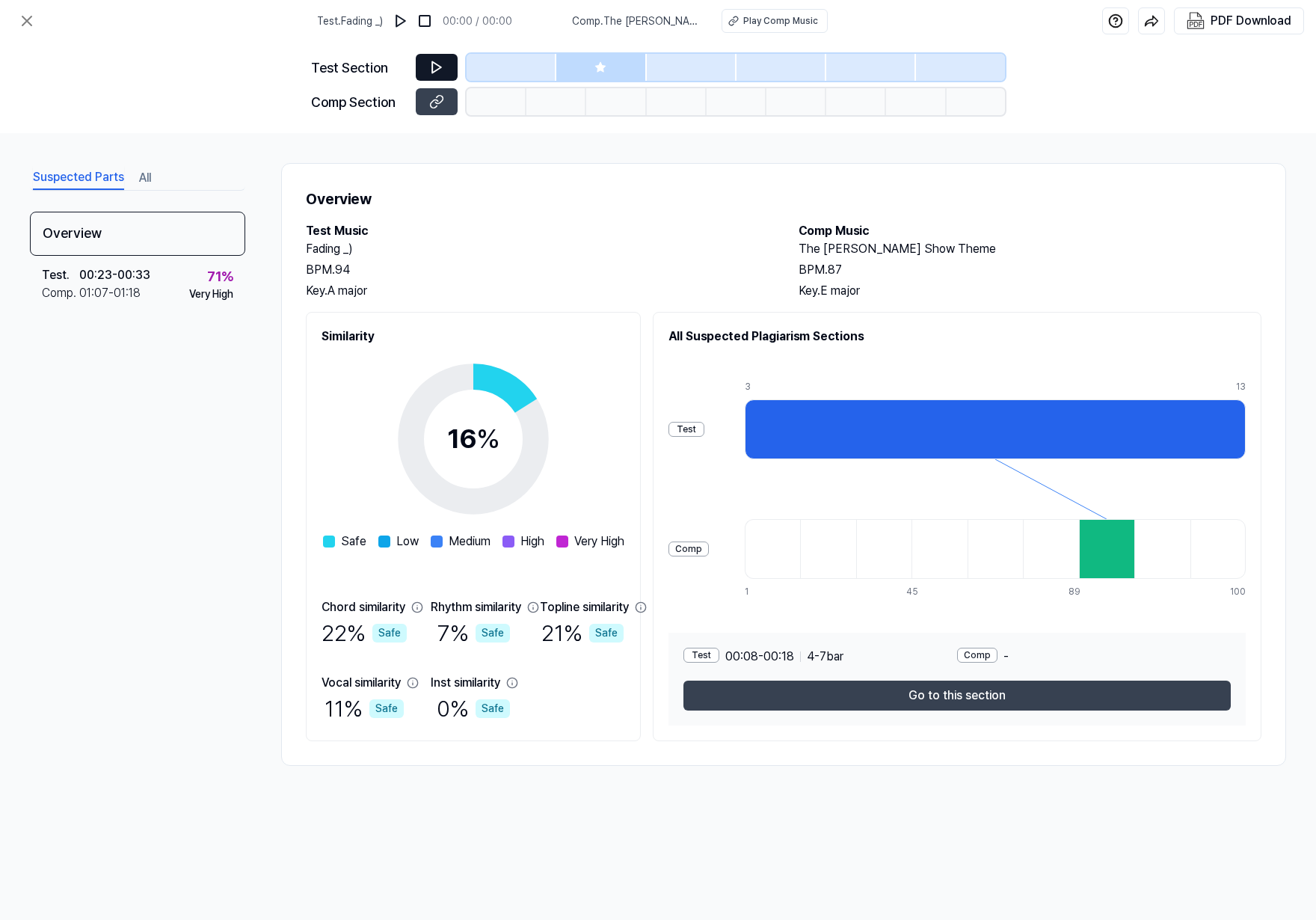
click at [443, 61] on icon at bounding box center [436, 67] width 15 height 15
click at [18, 21] on icon at bounding box center [26, 20] width 18 height 18
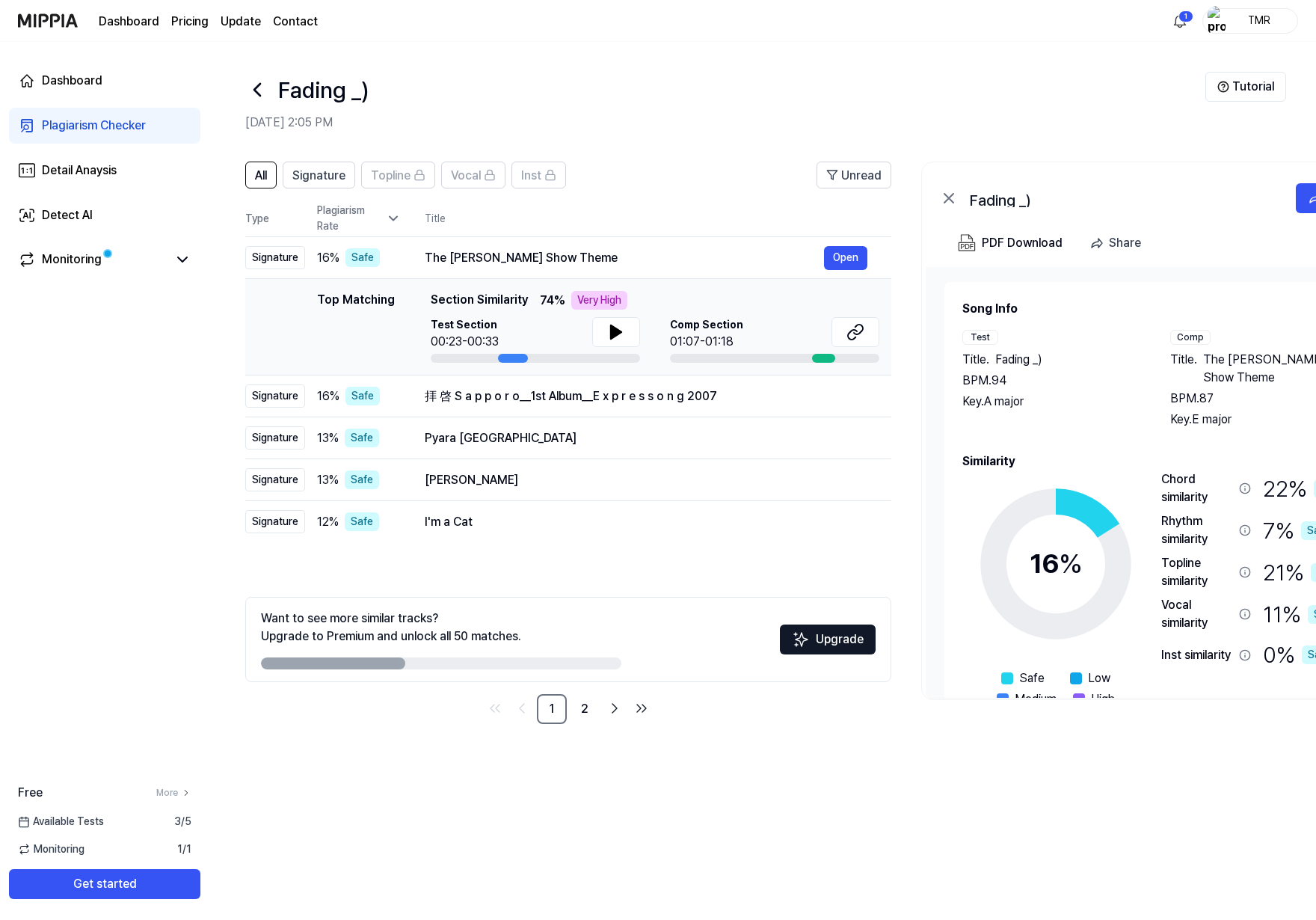
click at [103, 114] on link "Plagiarism Checker" at bounding box center [105, 126] width 192 height 36
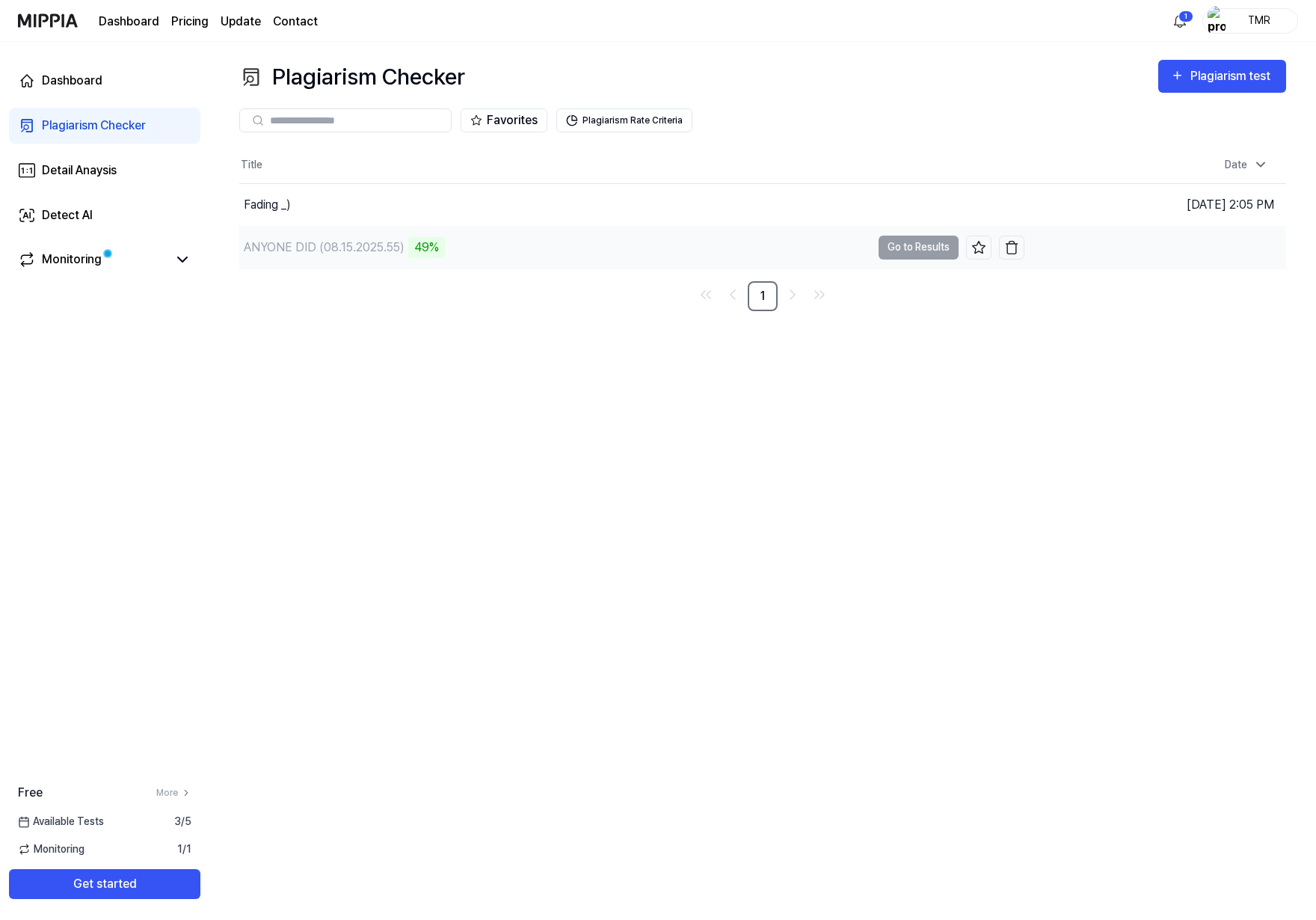
click at [356, 245] on div "ANYONE DID (08.15.2025.55)" at bounding box center [324, 247] width 161 height 18
click at [894, 253] on button "Go to Results" at bounding box center [918, 247] width 80 height 24
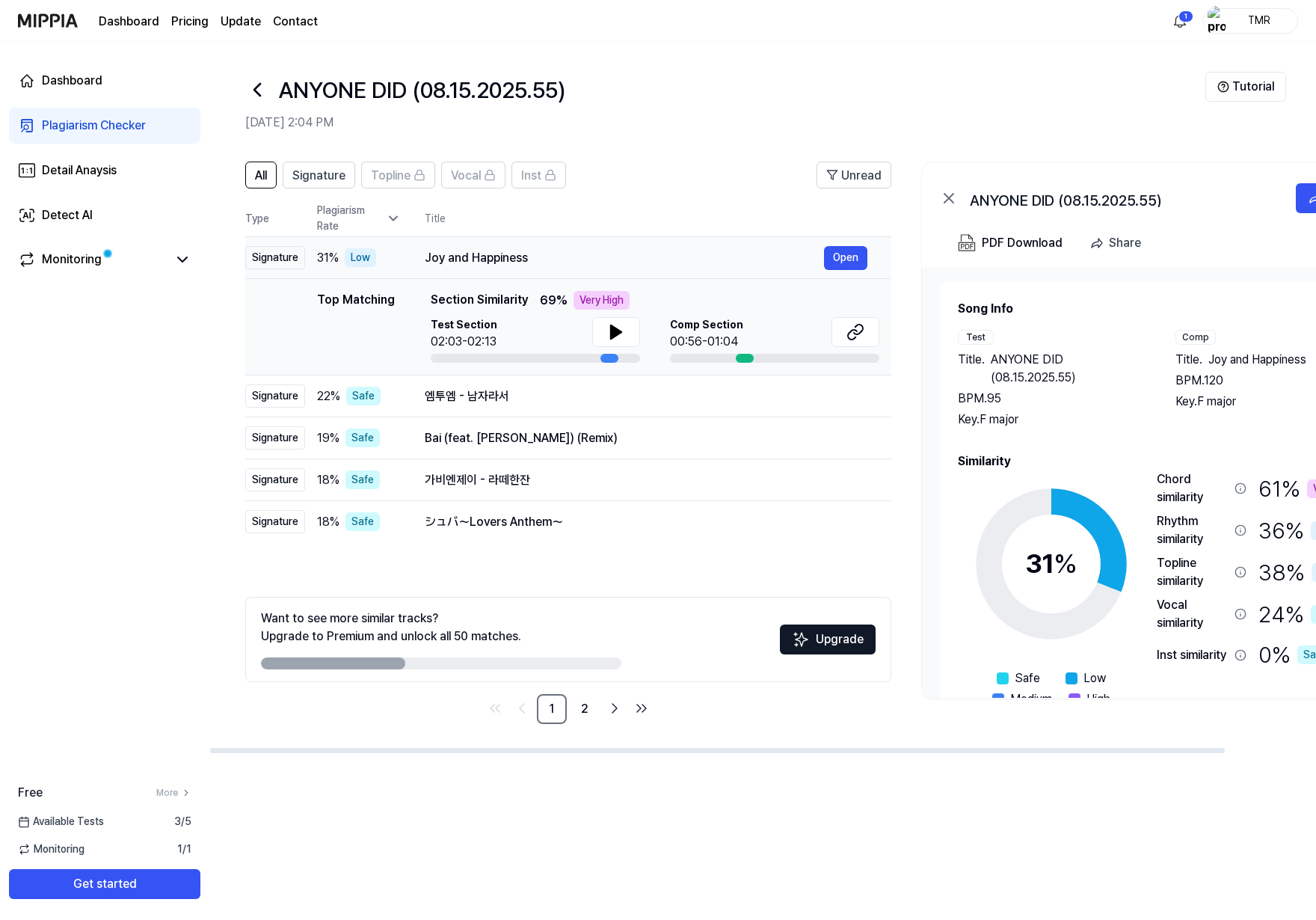
click at [503, 260] on div "Joy and Happiness" at bounding box center [624, 258] width 399 height 18
